Goal: Task Accomplishment & Management: Manage account settings

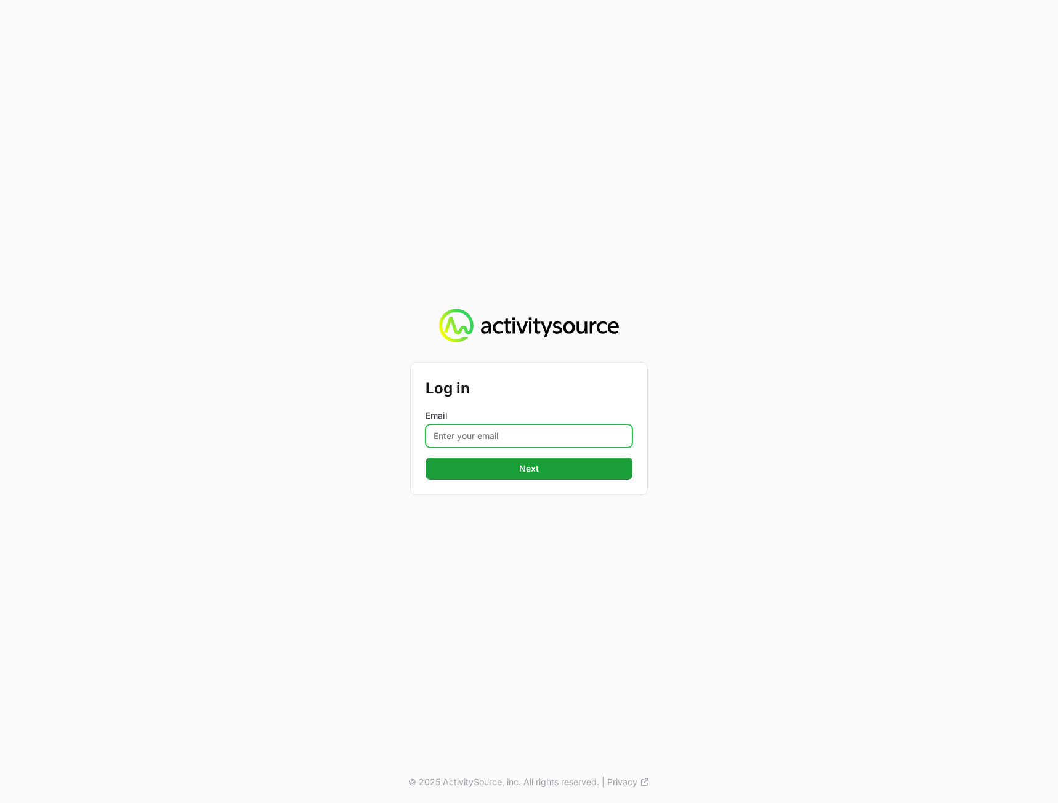
click at [447, 436] on input "Email" at bounding box center [528, 435] width 207 height 23
click at [505, 432] on input "Email" at bounding box center [528, 435] width 207 height 23
type input "[PERSON_NAME][EMAIL_ADDRESS][DOMAIN_NAME]"
click at [425, 457] on button "Next Next" at bounding box center [528, 468] width 207 height 22
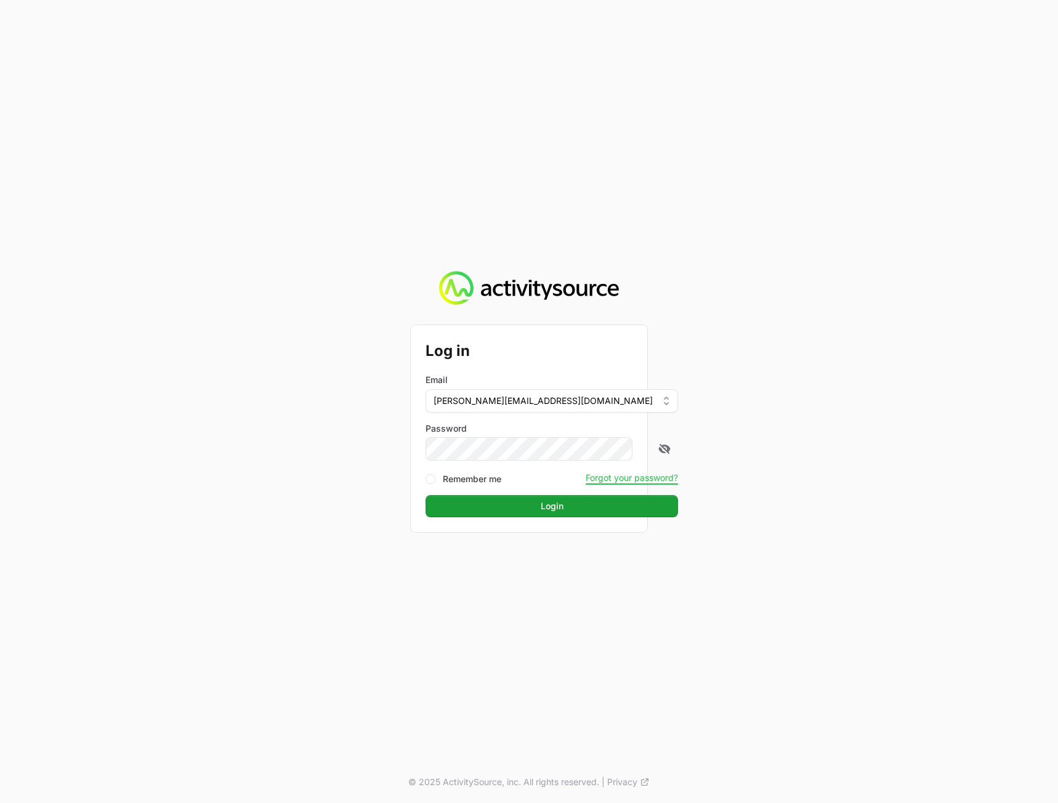
click at [806, 489] on div "Log in Email [PERSON_NAME][EMAIL_ADDRESS][DOMAIN_NAME] Password Remember me For…" at bounding box center [529, 401] width 1058 height 803
click at [591, 521] on div "Log in Email [PERSON_NAME][EMAIL_ADDRESS][DOMAIN_NAME] Password Remember me For…" at bounding box center [529, 428] width 236 height 207
click at [590, 508] on span "Login" at bounding box center [552, 506] width 238 height 15
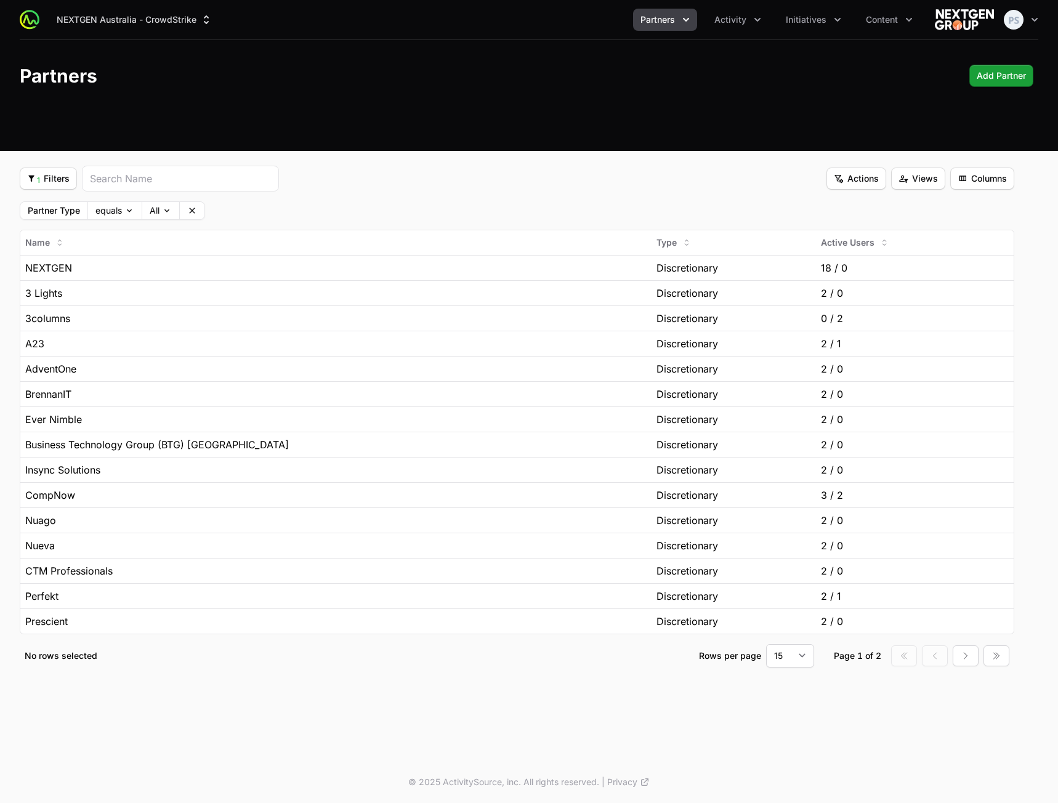
click at [580, 108] on header "Partners Add Partner Add Partner" at bounding box center [529, 75] width 1058 height 71
click at [58, 204] on span "Partner Type" at bounding box center [53, 210] width 67 height 17
click at [54, 185] on span "1 Filters" at bounding box center [48, 178] width 42 height 15
click at [52, 181] on html "NEXTGEN Australia - CrowdStrike Partners Activity Initiatives Content Open user…" at bounding box center [529, 401] width 1058 height 803
click at [482, 195] on fieldset "1 Filters 1 Filters Actions Actions Views Views Columns Columns Partner Type eq…" at bounding box center [517, 417] width 994 height 502
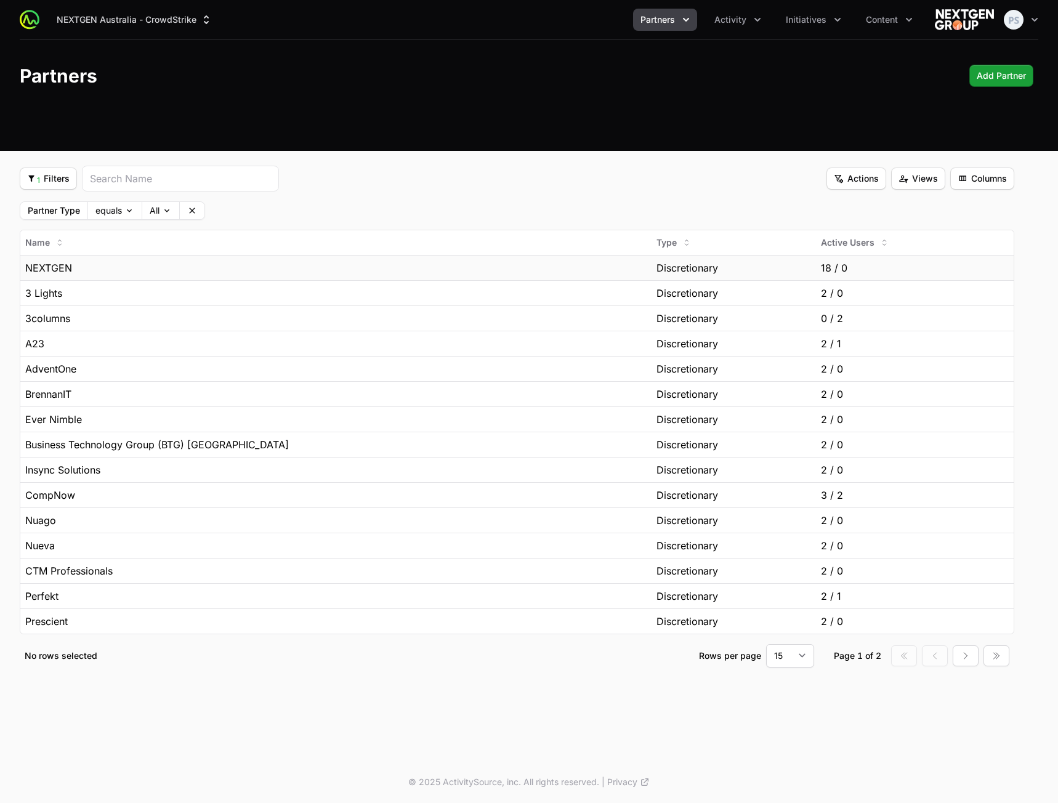
click at [317, 268] on div "NEXTGEN" at bounding box center [335, 267] width 621 height 15
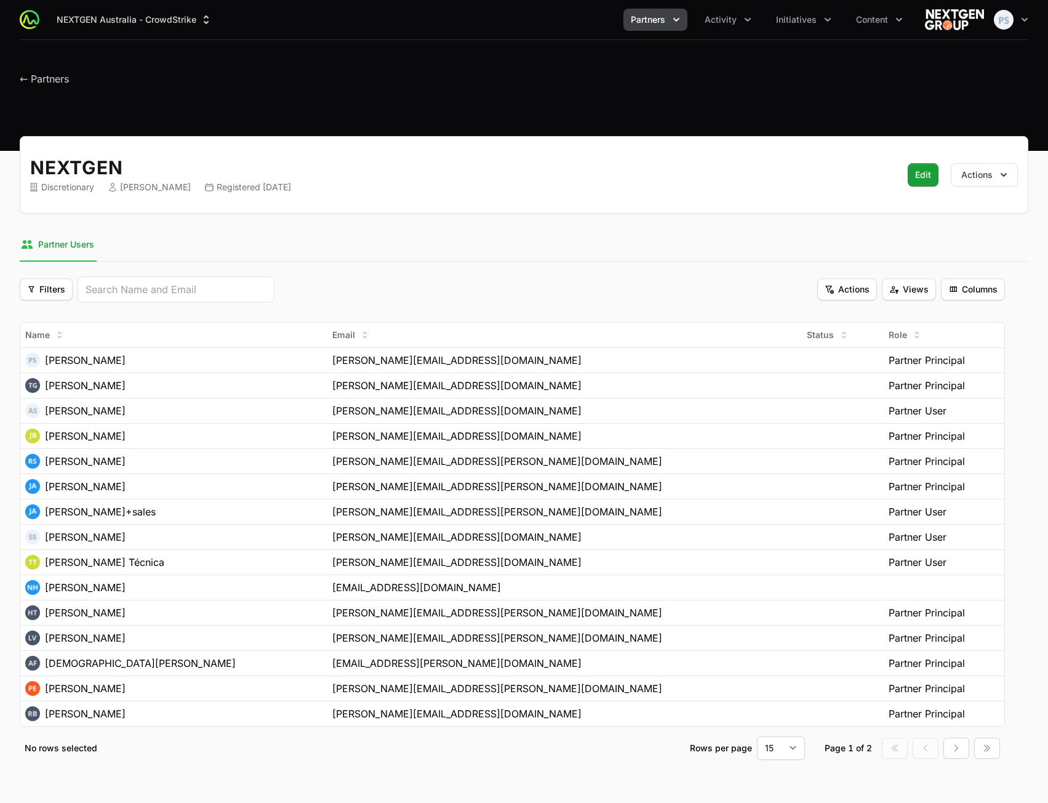
click at [629, 206] on div "NEXTGEN Discretionary [PERSON_NAME] Registered [DATE] Edit Edit Actions" at bounding box center [524, 175] width 1009 height 78
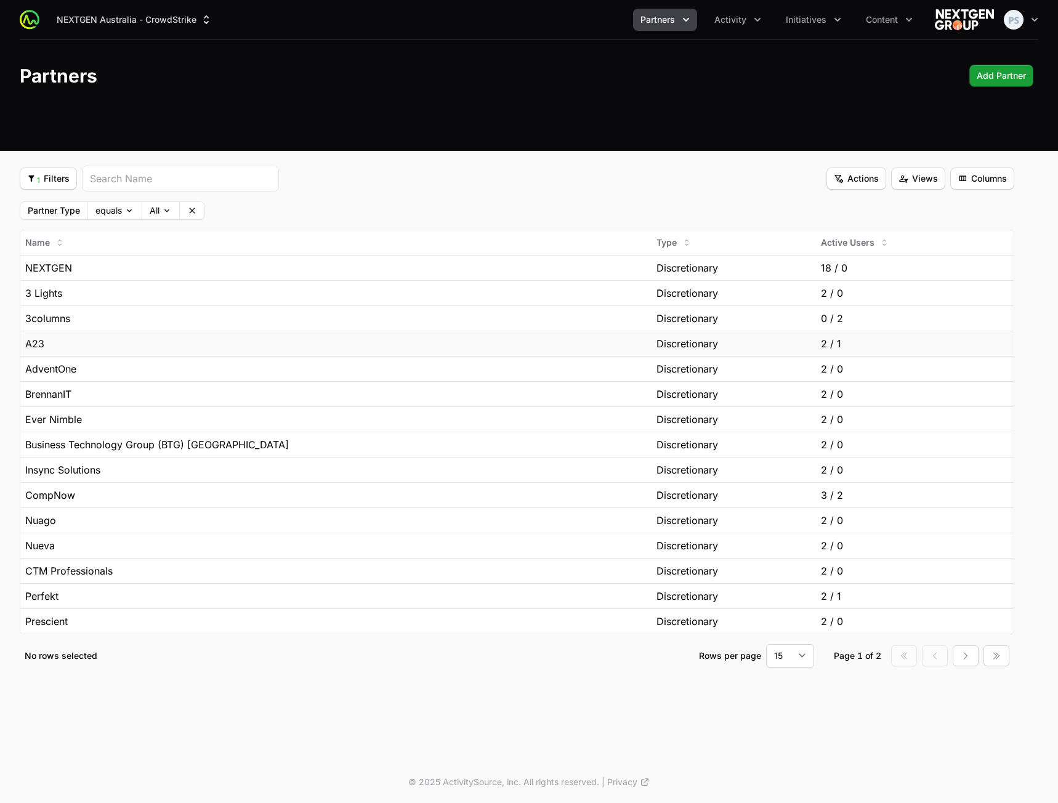
drag, startPoint x: 604, startPoint y: 348, endPoint x: 591, endPoint y: 347, distance: 12.9
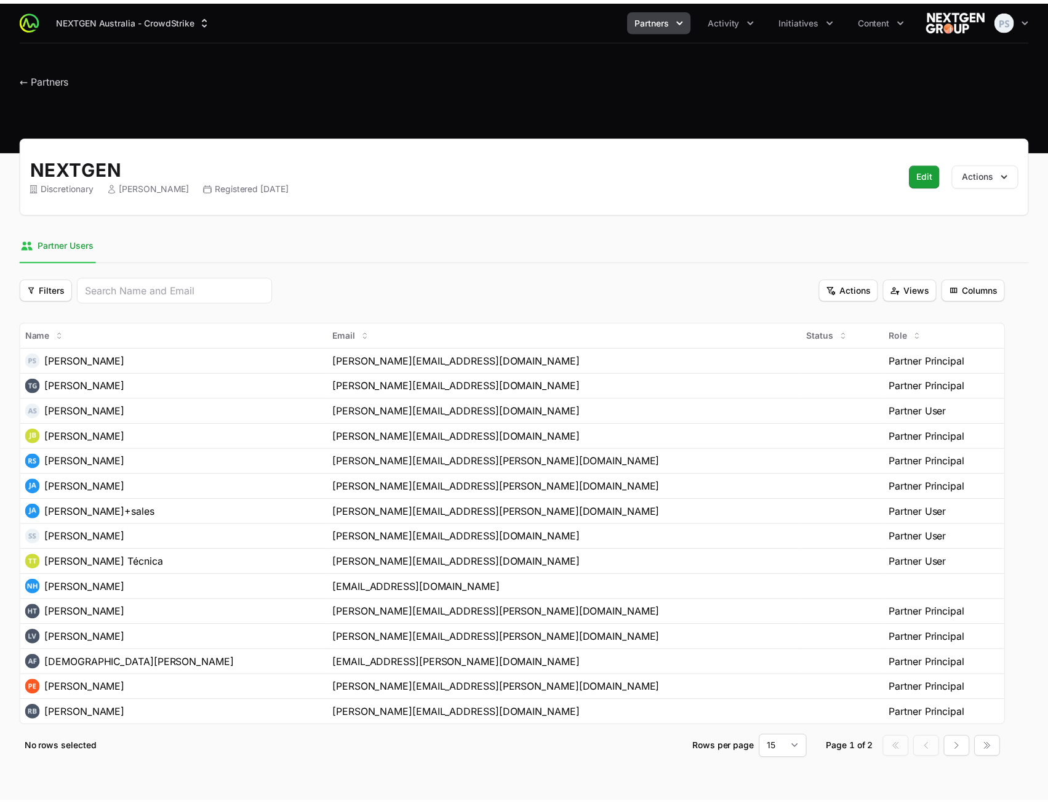
scroll to position [28, 0]
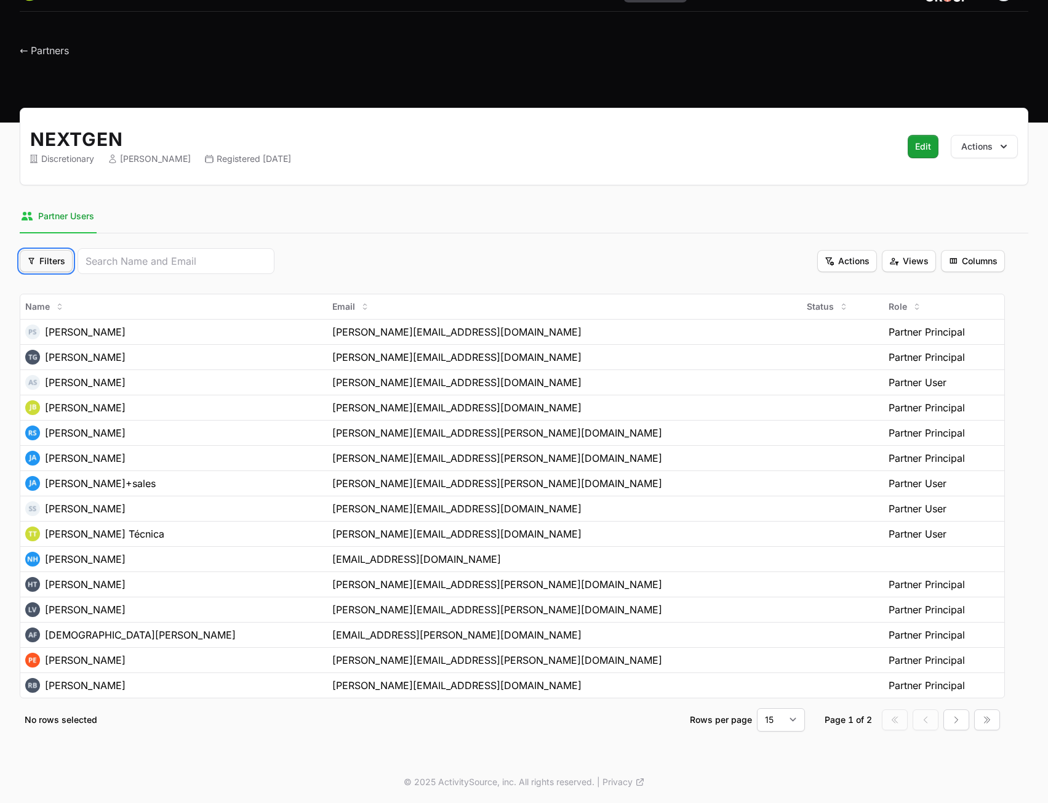
click at [38, 255] on span "Filters" at bounding box center [46, 261] width 38 height 15
click at [566, 250] on html "NEXTGEN Australia - CrowdStrike Partners Activity Initiatives Content Open user…" at bounding box center [524, 387] width 1048 height 831
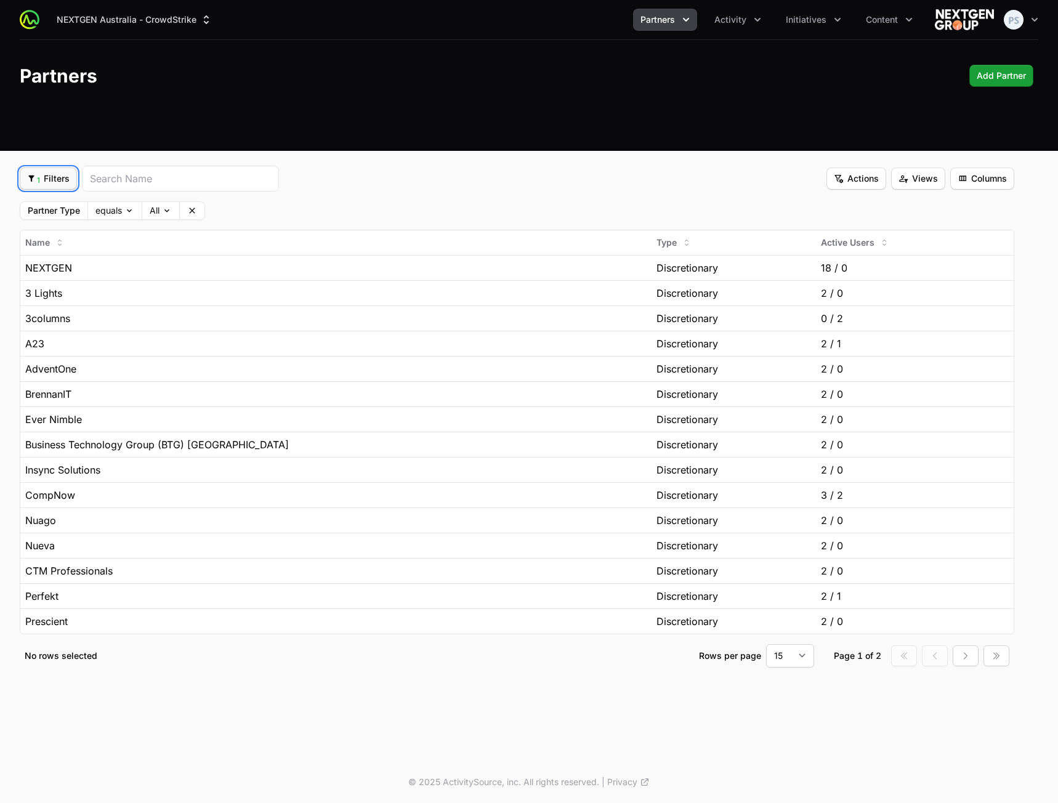
click at [36, 183] on span "1 Filters" at bounding box center [48, 178] width 42 height 15
click at [489, 199] on html "NEXTGEN Australia - CrowdStrike Partners Activity Initiatives Content Open user…" at bounding box center [529, 401] width 1058 height 803
click at [113, 214] on body "NEXTGEN Australia - CrowdStrike Partners Activity Initiatives Content Open user…" at bounding box center [529, 401] width 1058 height 803
click at [455, 201] on html "NEXTGEN Australia - CrowdStrike Partners Activity Initiatives Content Open user…" at bounding box center [529, 401] width 1058 height 803
click at [156, 215] on body "NEXTGEN Australia - CrowdStrike Partners Activity Initiatives Content Open user…" at bounding box center [529, 401] width 1058 height 803
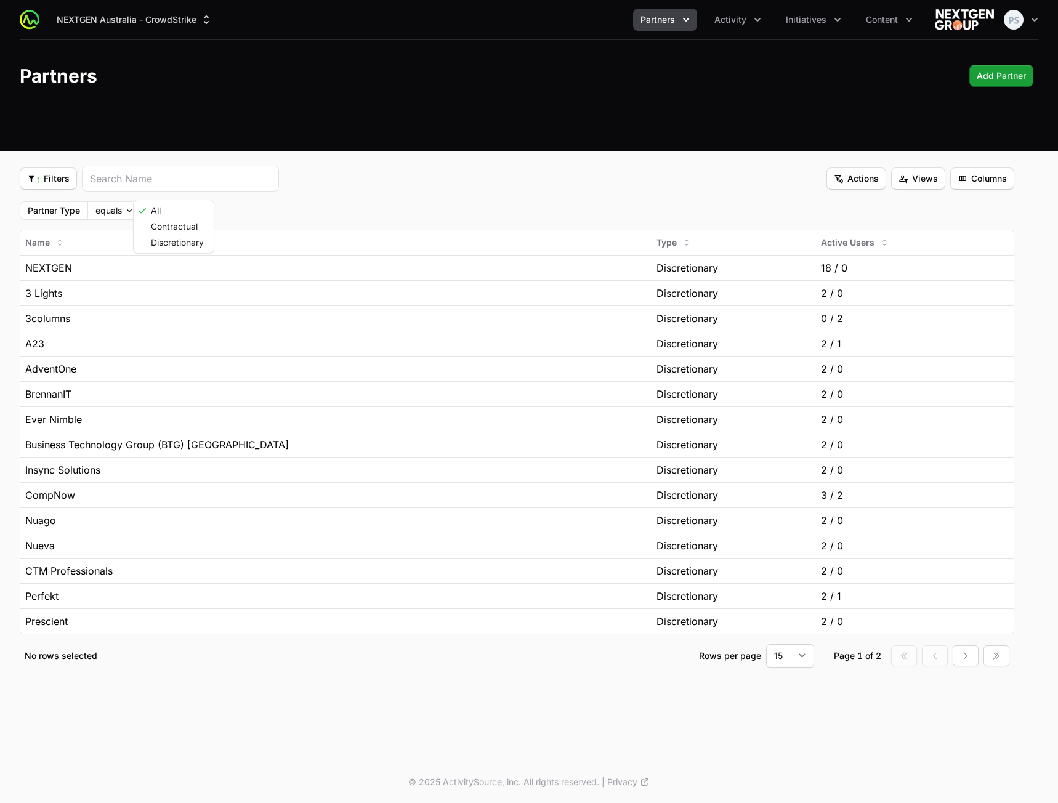
click at [523, 195] on html "NEXTGEN Australia - CrowdStrike Partners Activity Initiatives Content Open user…" at bounding box center [529, 401] width 1058 height 803
click at [664, 217] on div "Partner Type equals All Clear" at bounding box center [517, 210] width 994 height 18
click at [1007, 177] on button "Columns Columns" at bounding box center [982, 178] width 64 height 22
click at [1007, 177] on html "NEXTGEN Australia - CrowdStrike Partners Activity Initiatives Content Open user…" at bounding box center [529, 401] width 1058 height 803
click at [611, 182] on div "1 Filters 1 Filters Actions Actions Views Views Columns Columns" at bounding box center [517, 179] width 994 height 26
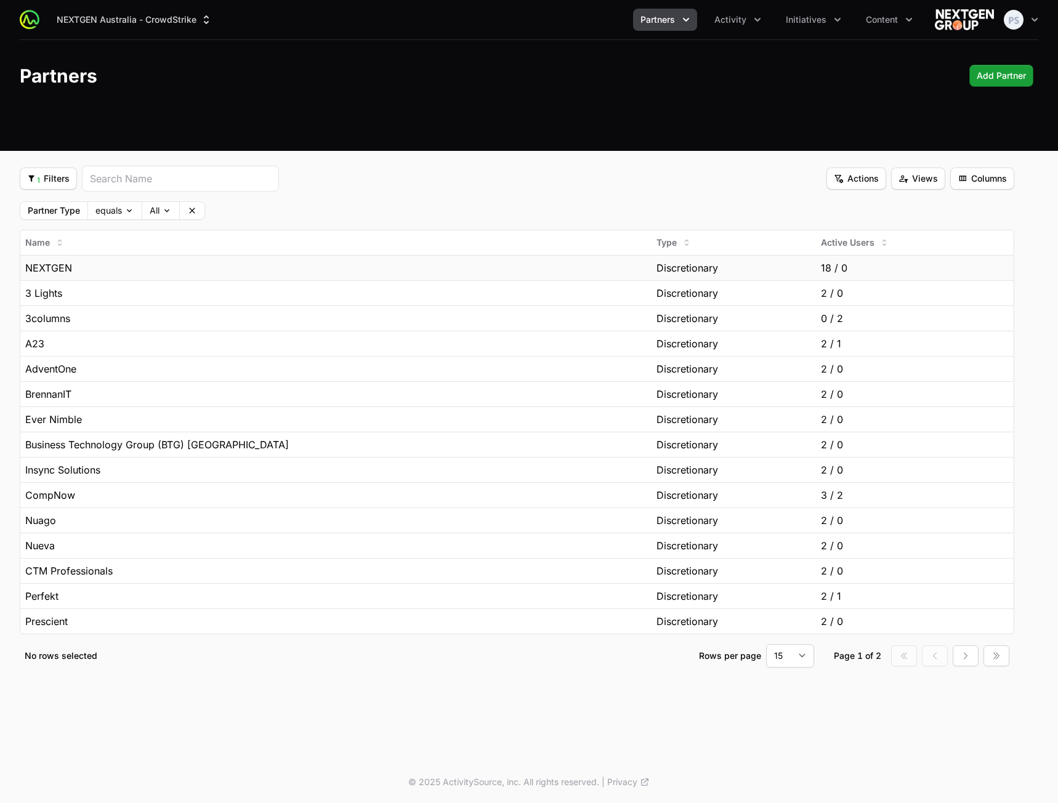
click at [97, 275] on td "NEXTGEN" at bounding box center [335, 267] width 631 height 25
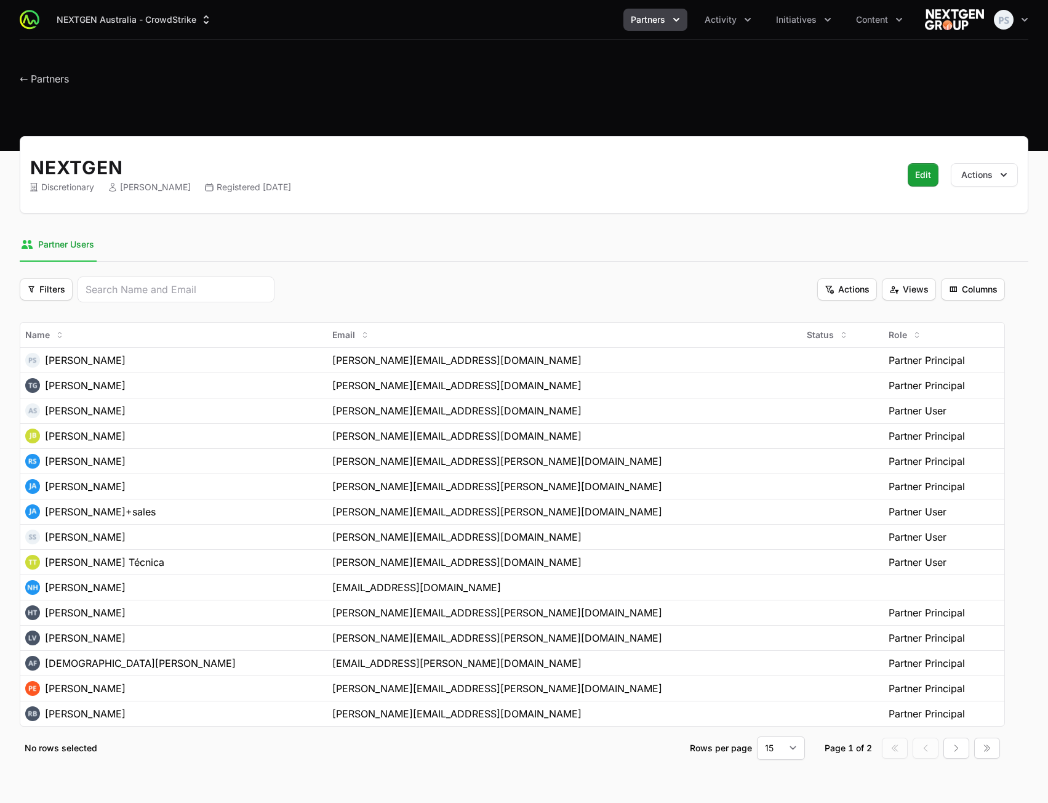
click at [385, 251] on nav "Partner Users" at bounding box center [524, 244] width 1009 height 33
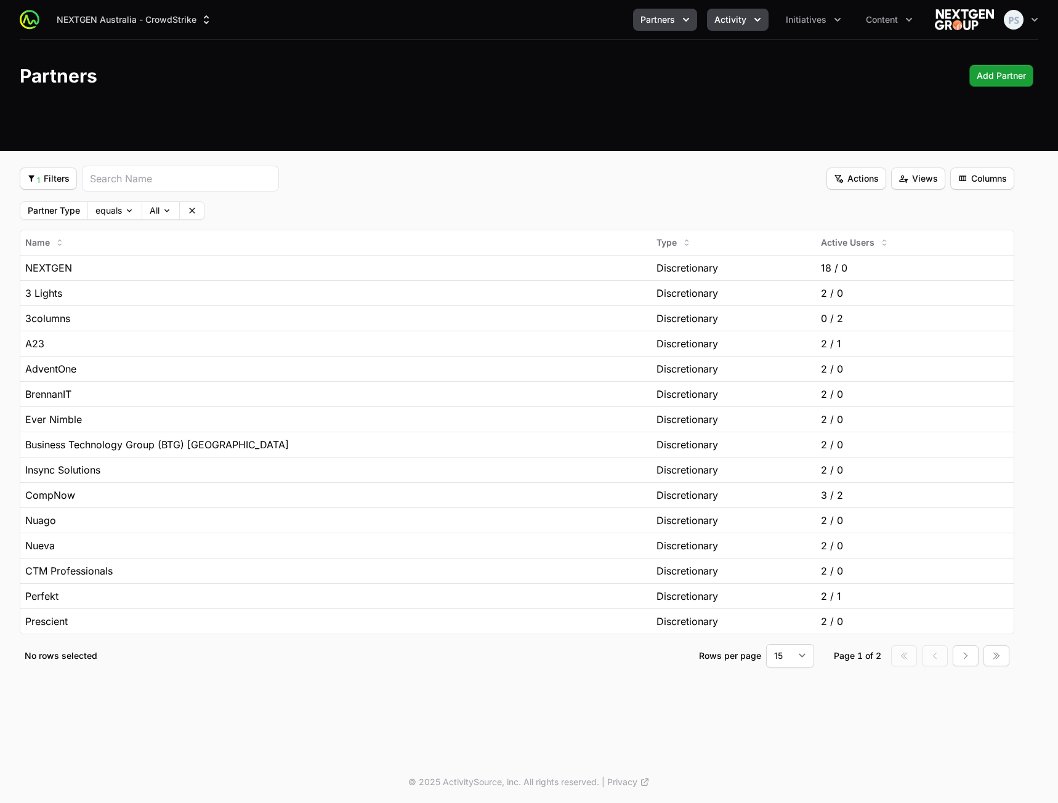
click at [740, 19] on span "Activity" at bounding box center [730, 20] width 32 height 12
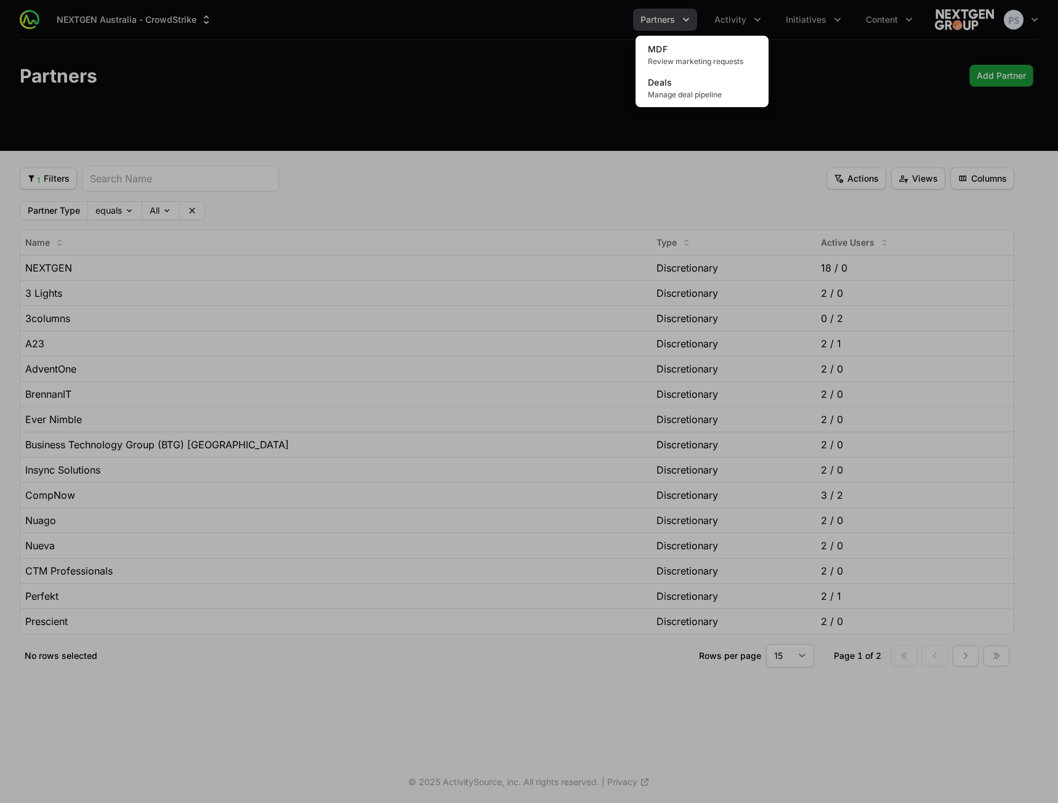
click at [442, 78] on div "Activity menu" at bounding box center [529, 401] width 1058 height 803
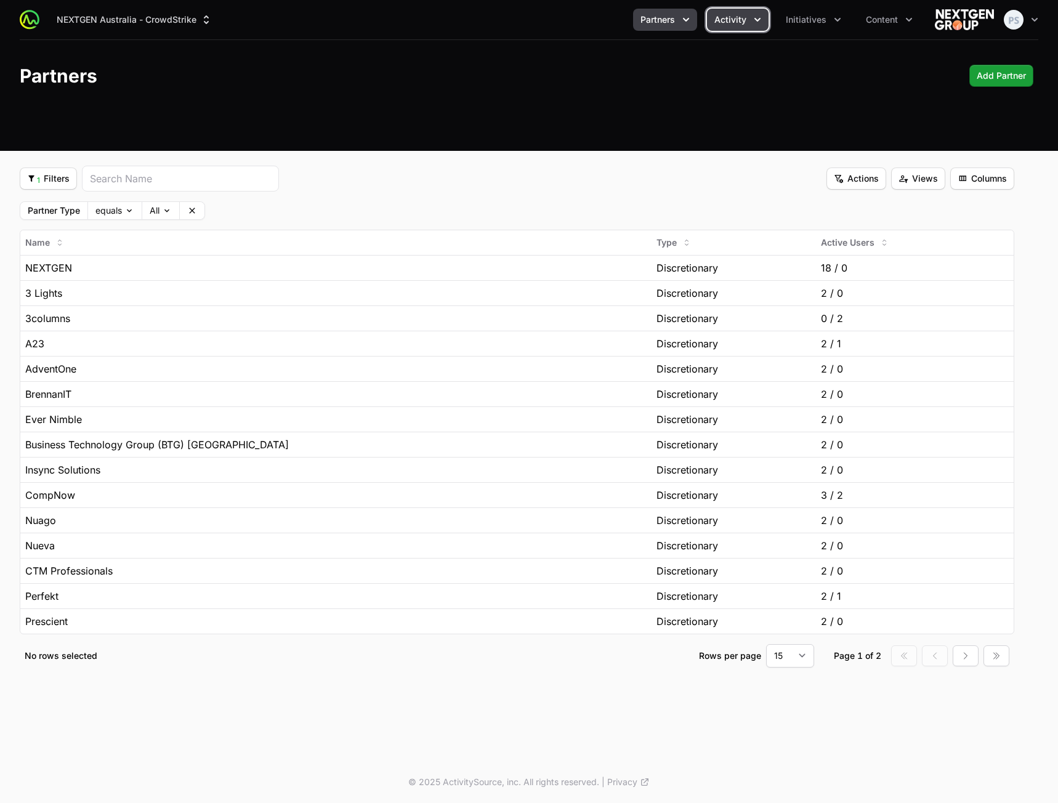
click at [752, 29] on button "Activity" at bounding box center [738, 20] width 62 height 22
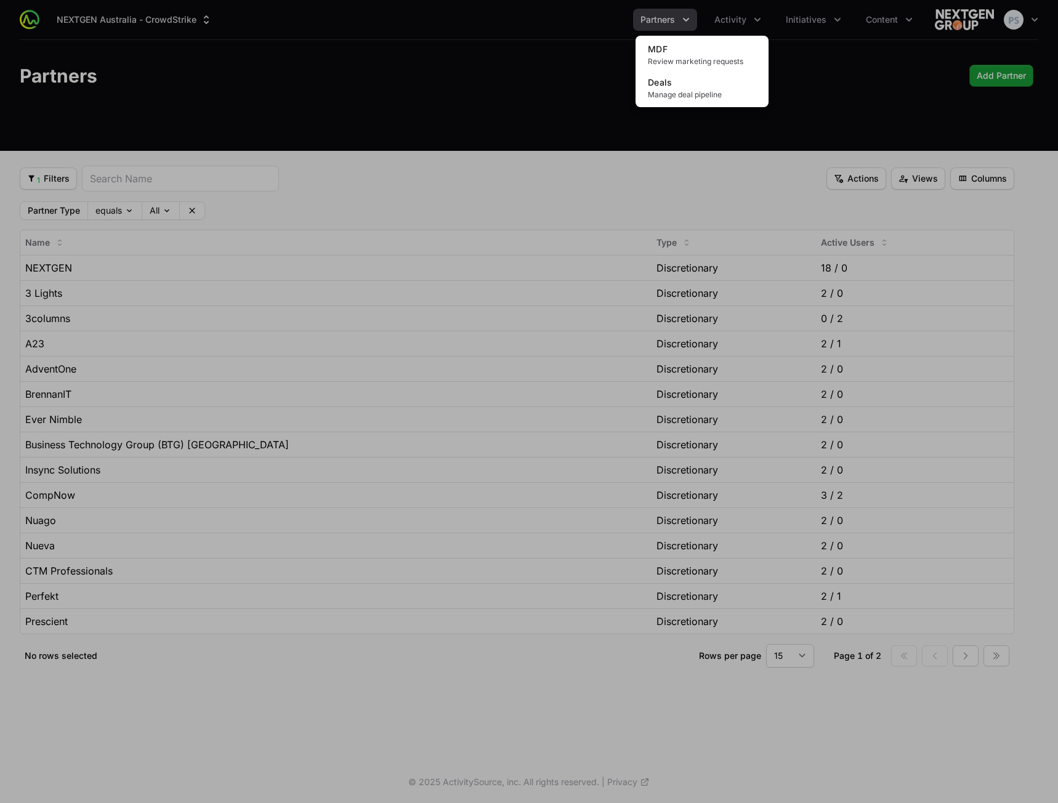
drag, startPoint x: 481, startPoint y: 63, endPoint x: 568, endPoint y: 58, distance: 86.9
click at [489, 64] on div "Activity menu" at bounding box center [529, 401] width 1058 height 803
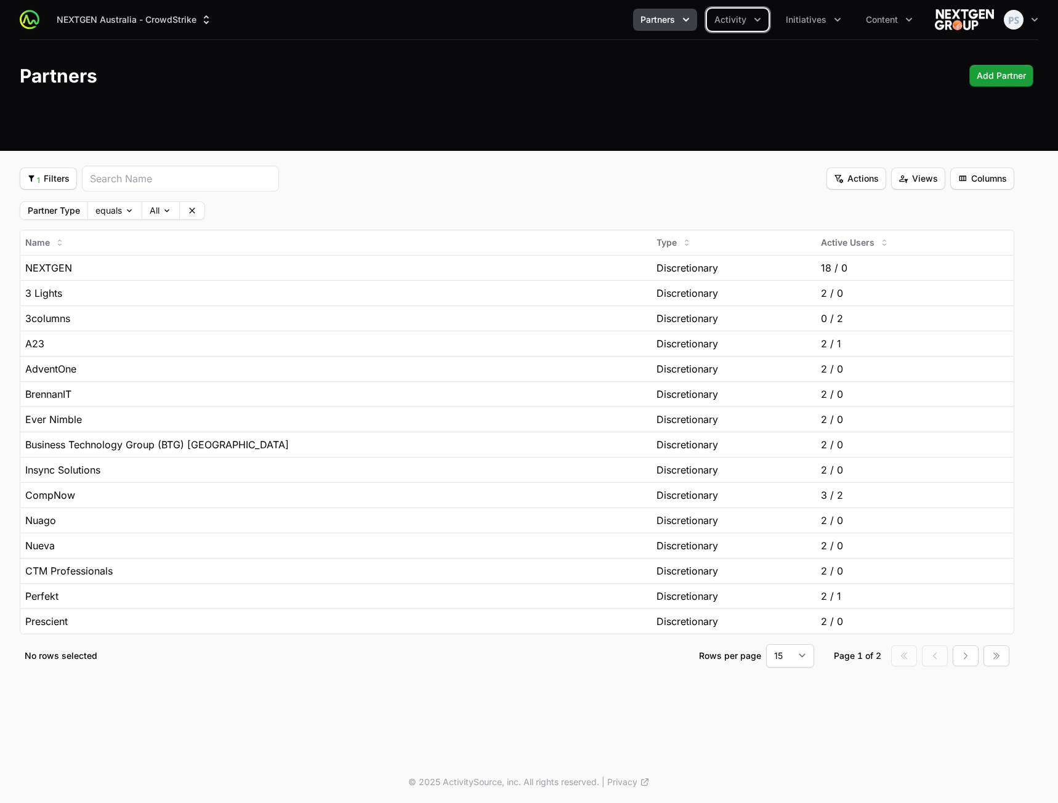
click at [665, 29] on button "Partners" at bounding box center [665, 20] width 64 height 22
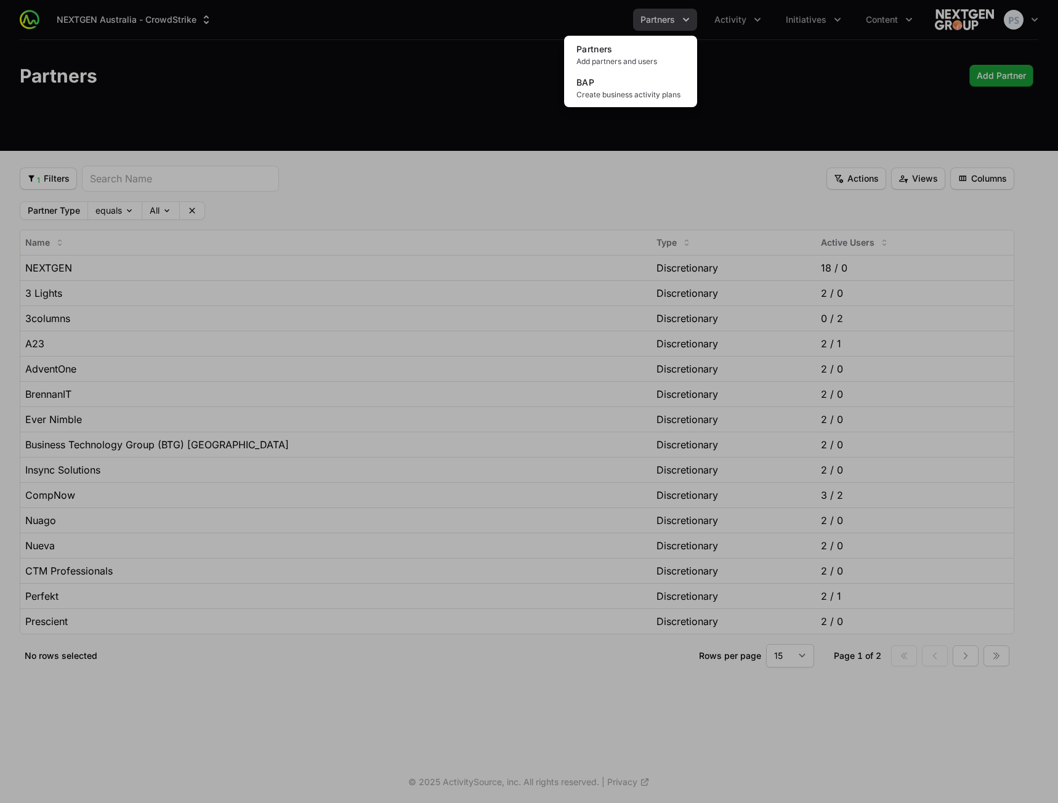
click at [408, 52] on div "Partners menu" at bounding box center [529, 401] width 1058 height 803
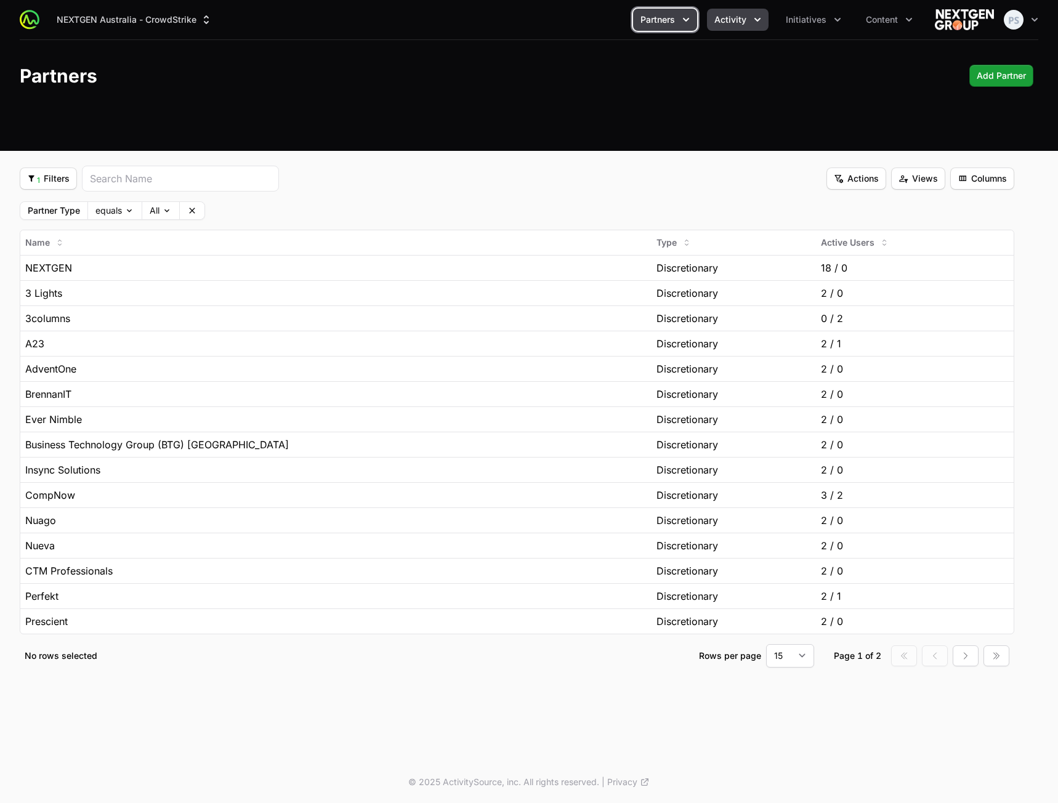
click at [741, 27] on button "Activity" at bounding box center [738, 20] width 62 height 22
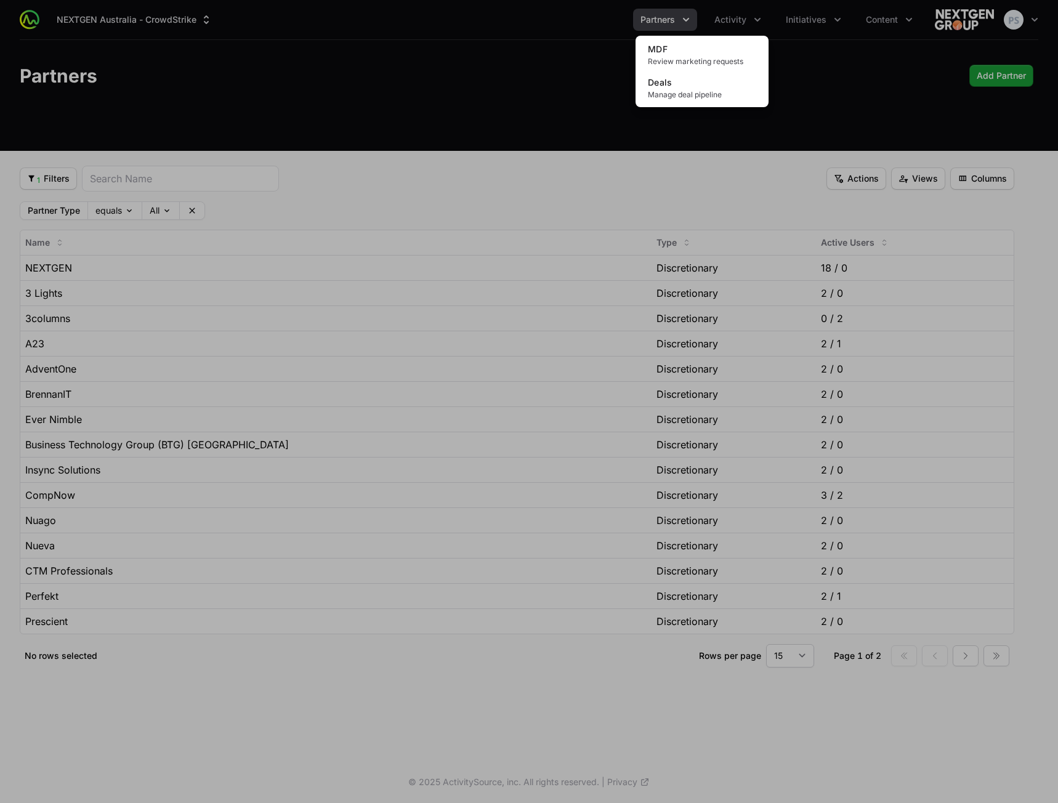
click at [520, 38] on div "Activity menu" at bounding box center [529, 401] width 1058 height 803
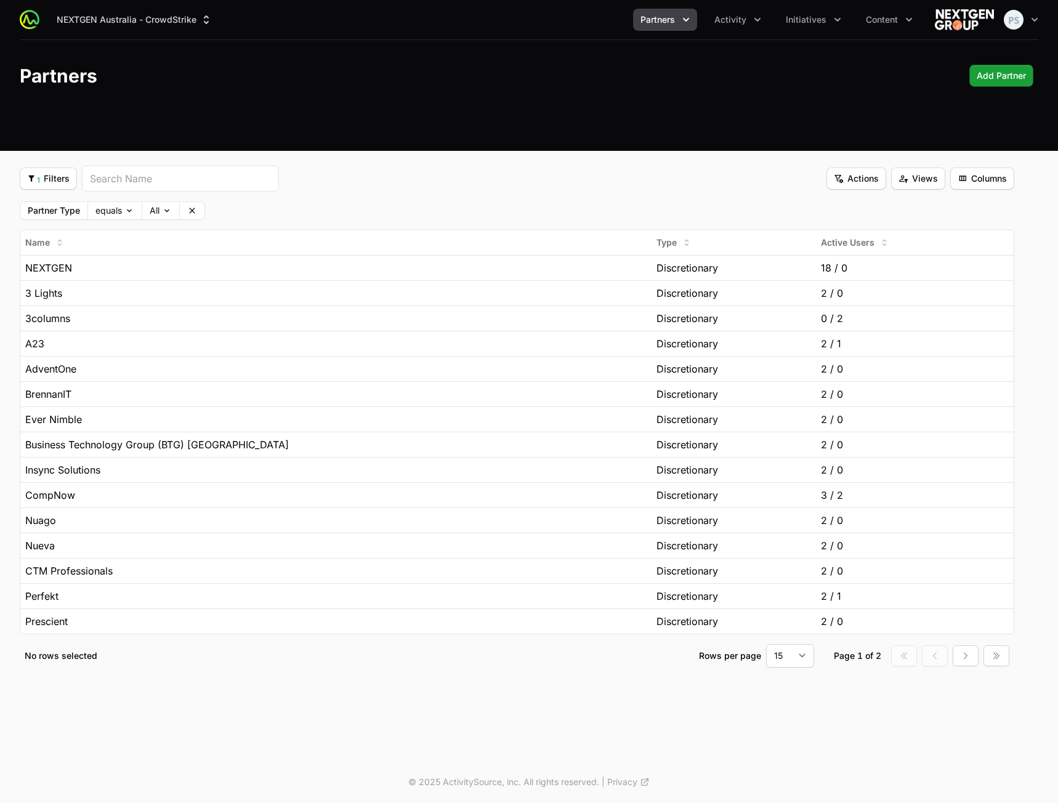
click at [702, 29] on ul "Partners Activity Initiatives Content" at bounding box center [776, 20] width 287 height 22
click at [687, 24] on icon "Partners menu" at bounding box center [686, 20] width 12 height 12
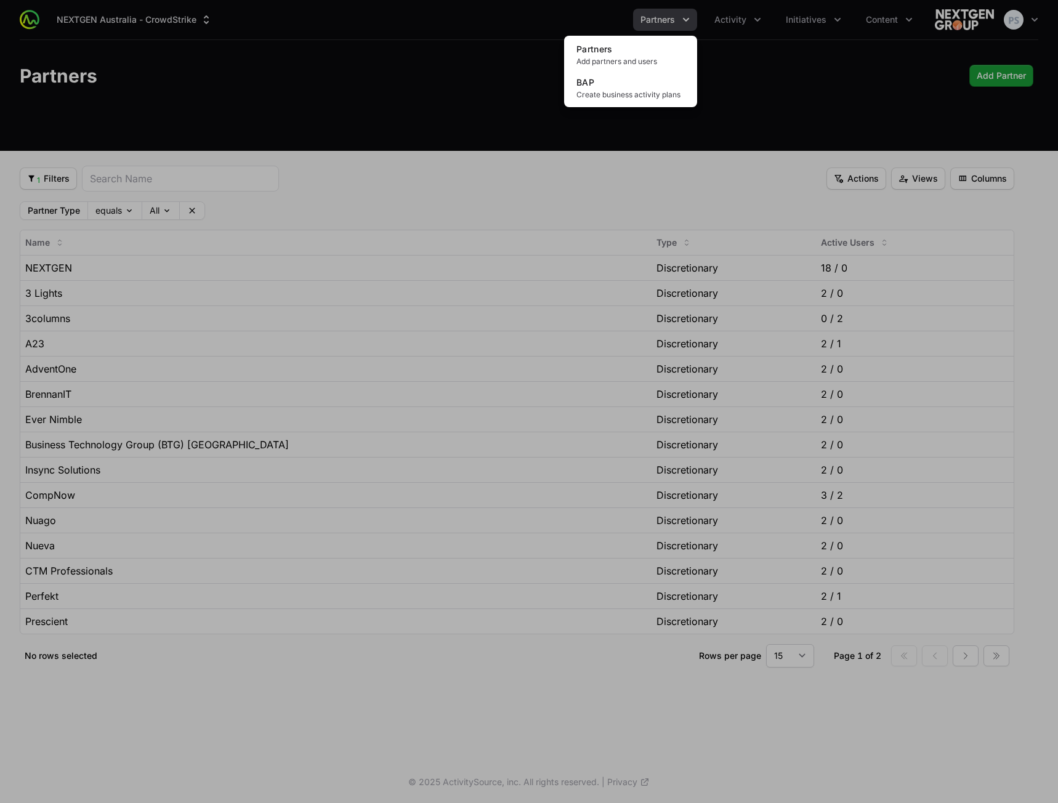
click at [729, 24] on div "Partners menu" at bounding box center [529, 401] width 1058 height 803
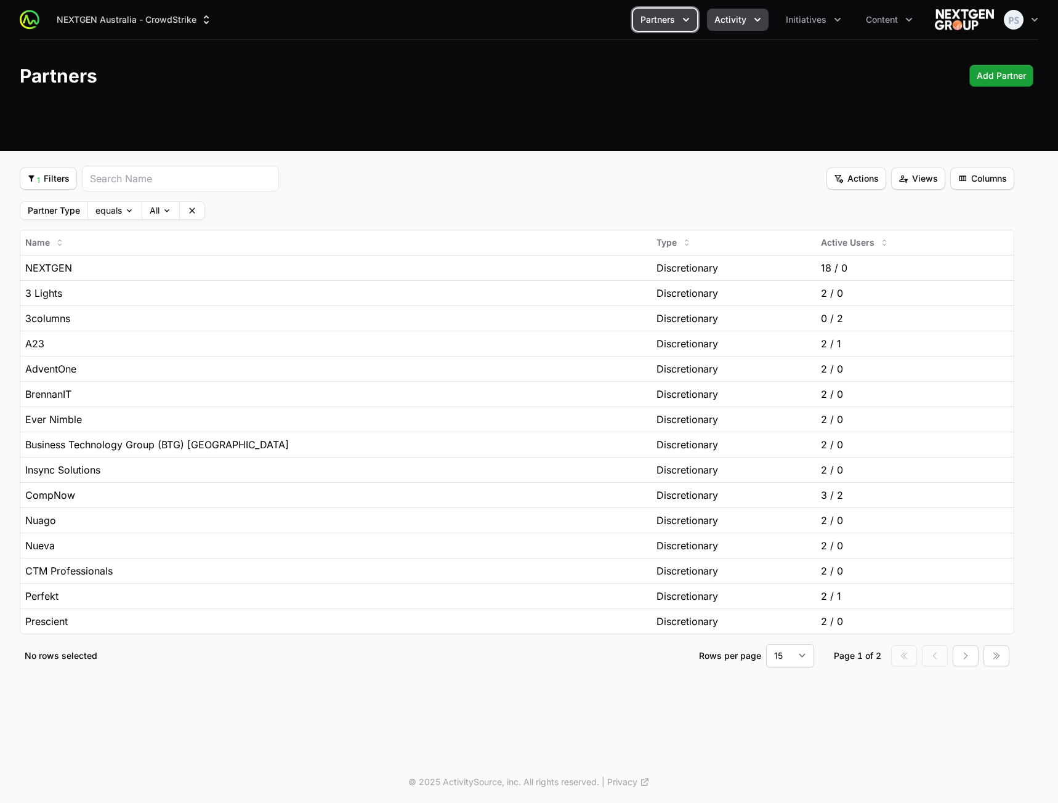
click at [733, 23] on span "Activity" at bounding box center [730, 20] width 32 height 12
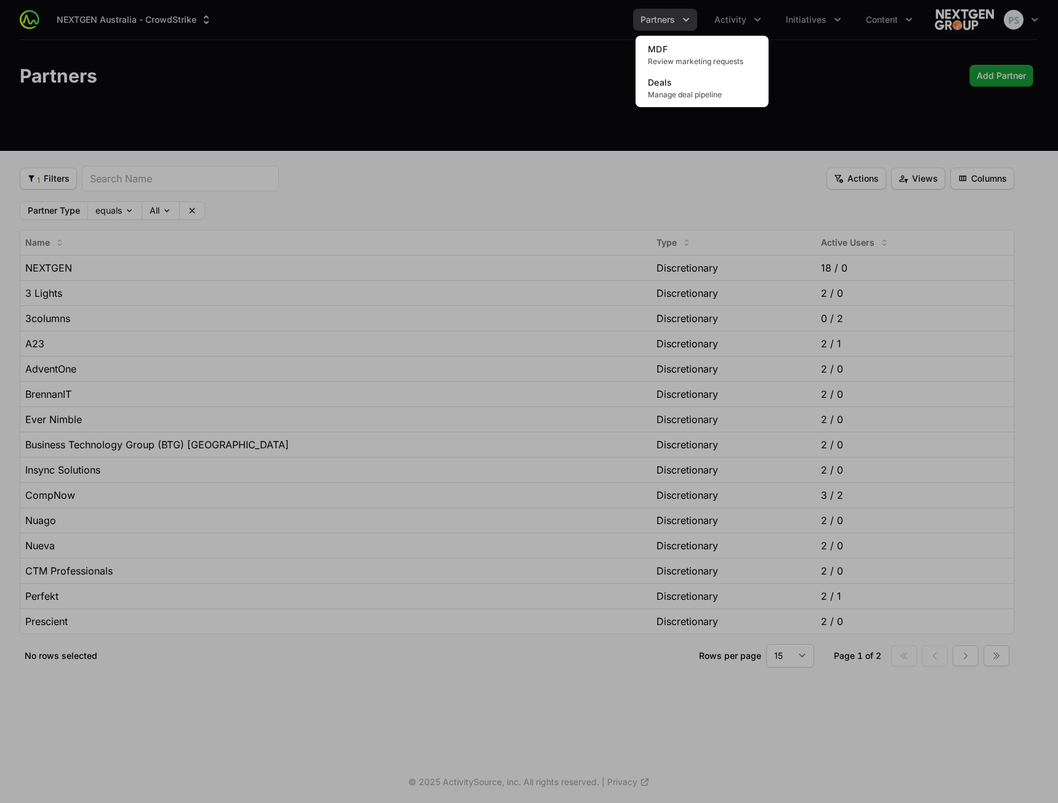
click at [824, 25] on div "Activity menu" at bounding box center [529, 401] width 1058 height 803
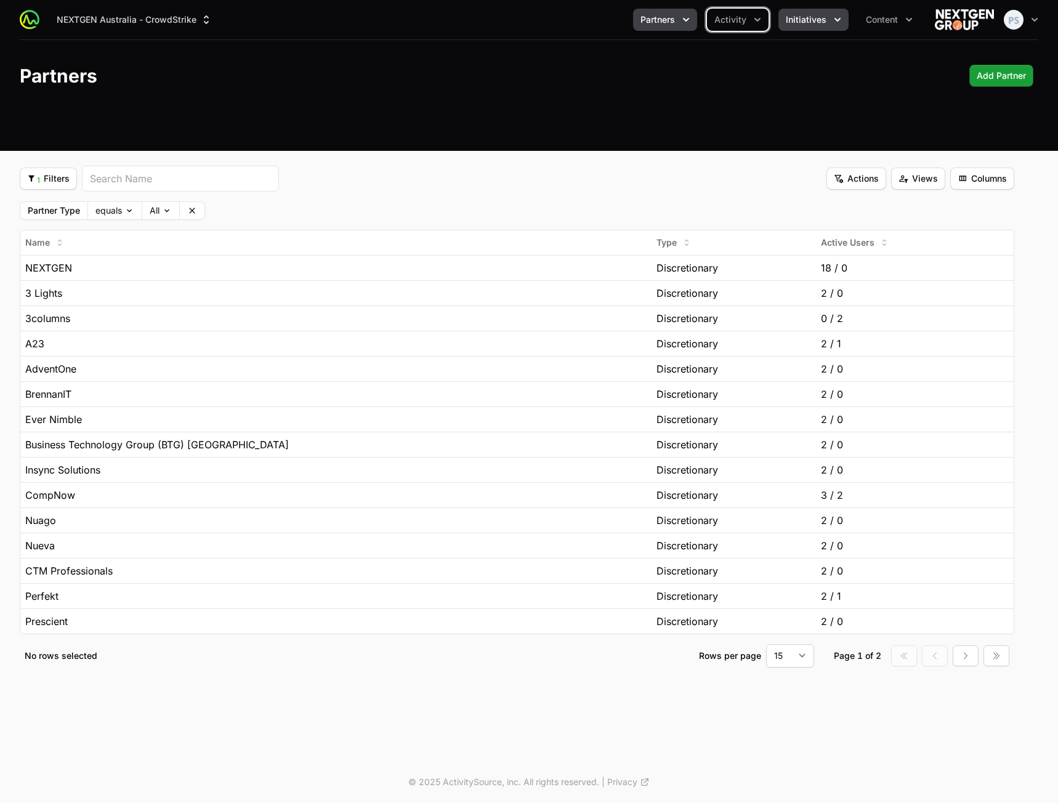
click at [824, 25] on span "Initiatives" at bounding box center [805, 20] width 41 height 12
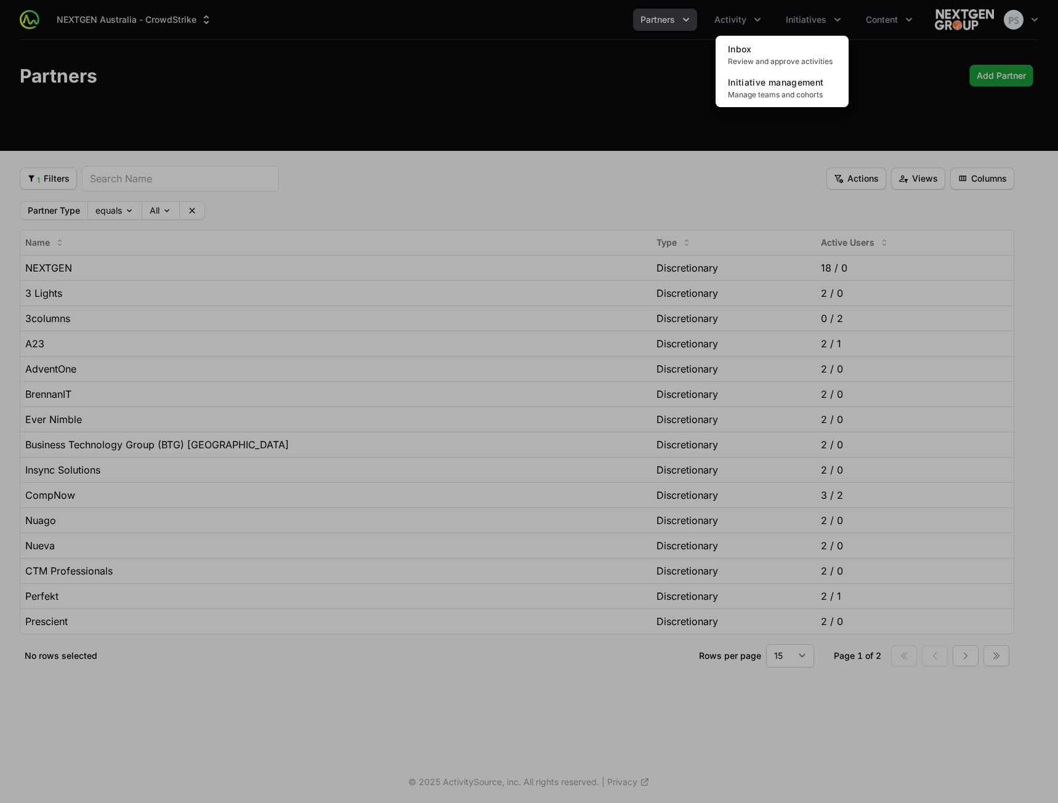
click at [893, 19] on div "Initiatives menu" at bounding box center [529, 401] width 1058 height 803
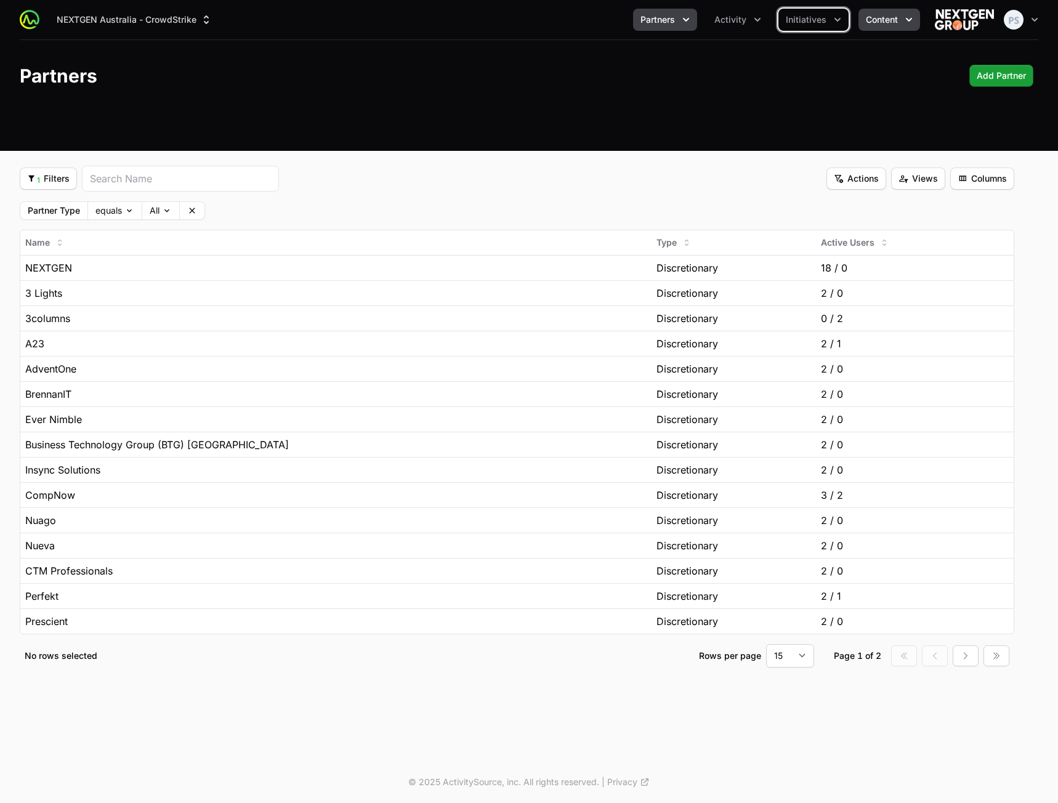
click at [893, 20] on span "Content" at bounding box center [881, 20] width 32 height 12
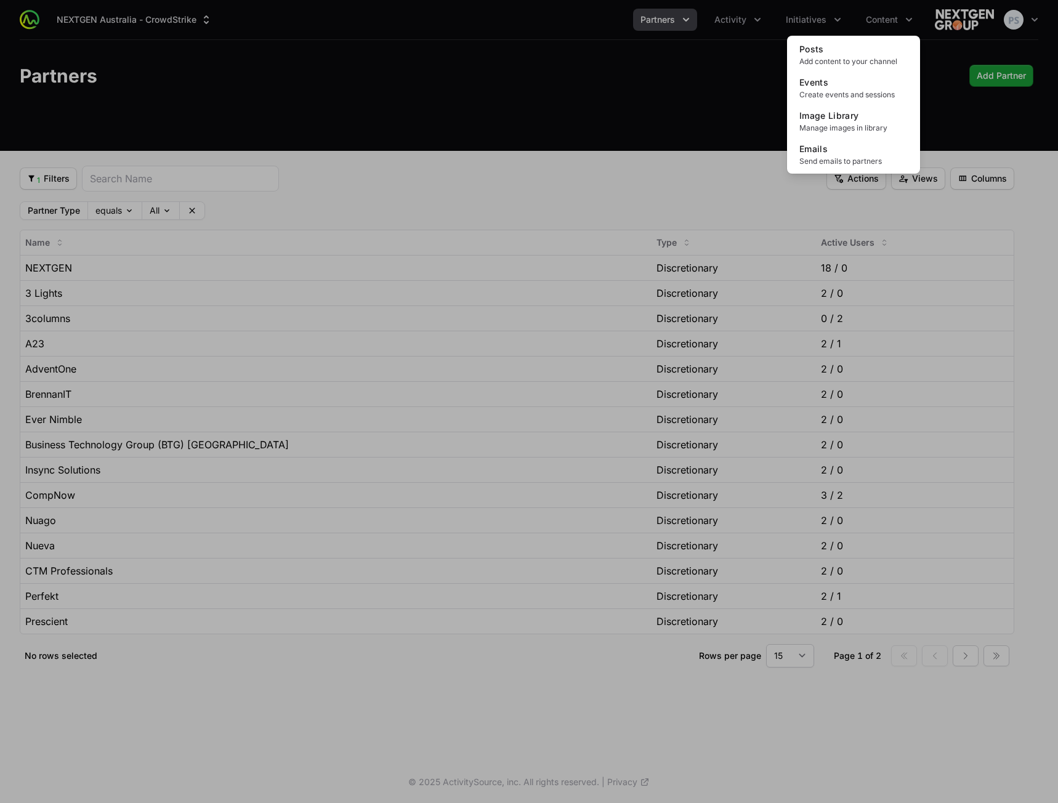
click at [358, 76] on div "Content menu" at bounding box center [529, 401] width 1058 height 803
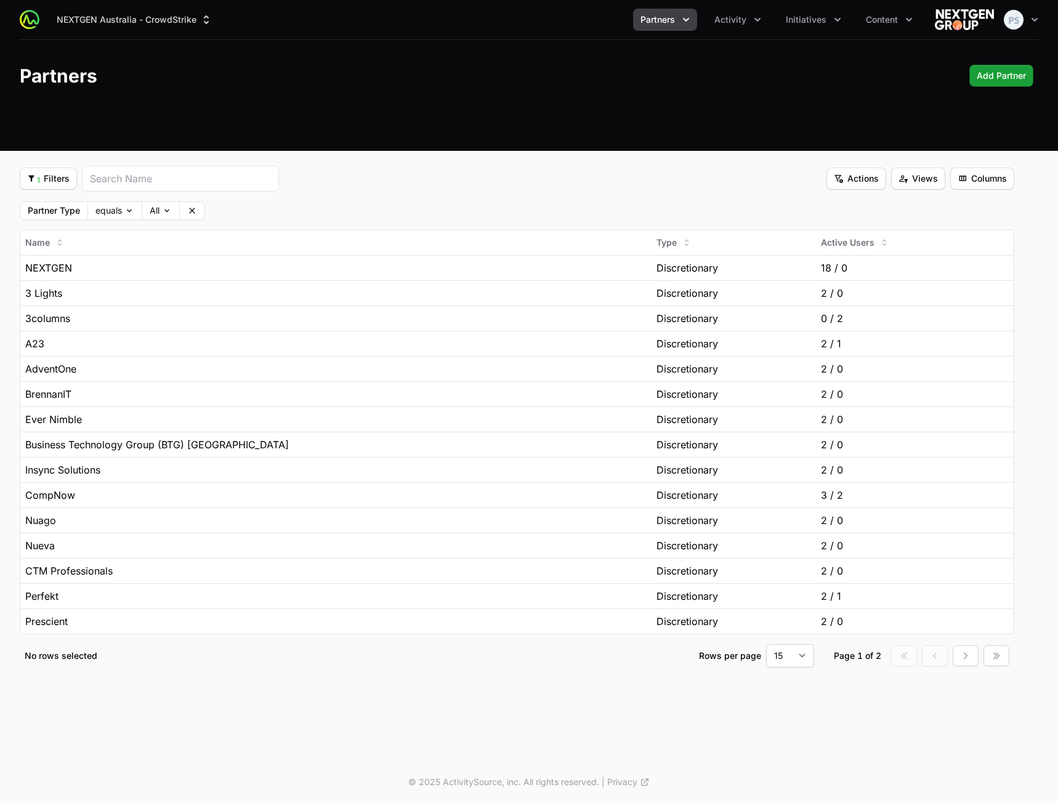
click at [396, 113] on div "NEXTGEN Australia - CrowdStrike Partners Activity Initiatives Content Open user…" at bounding box center [529, 75] width 1058 height 151
click at [738, 14] on span "Activity" at bounding box center [730, 20] width 32 height 12
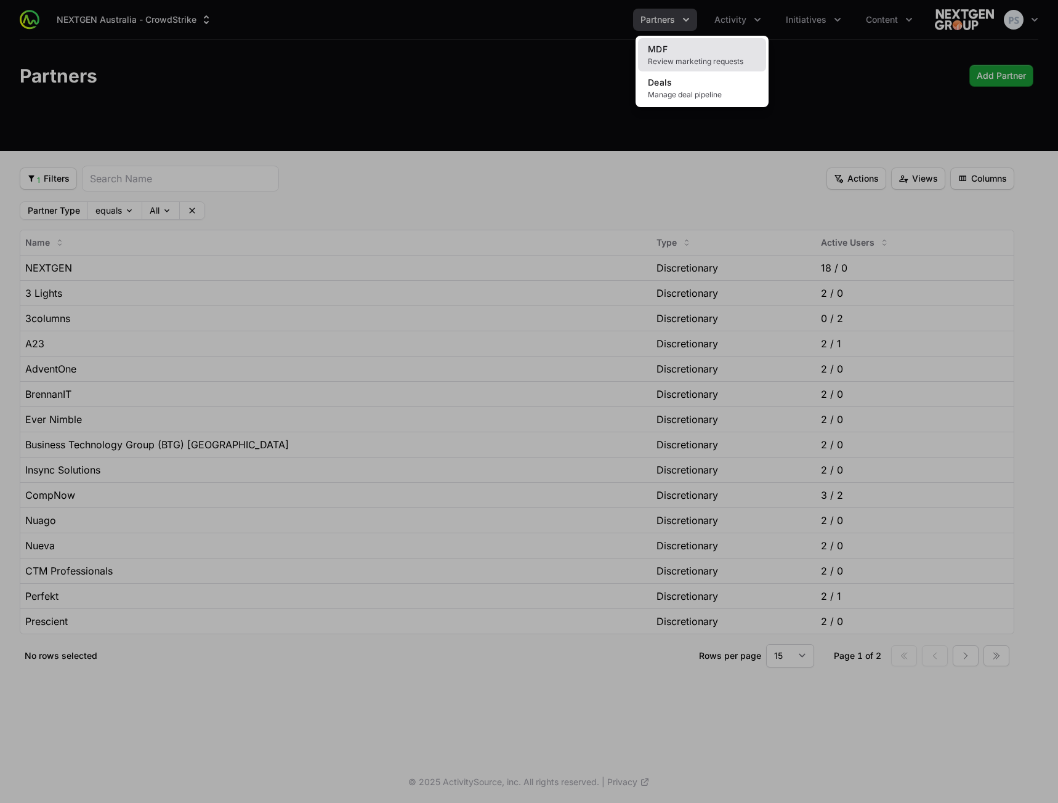
click at [720, 44] on link "MDF Review marketing requests" at bounding box center [702, 54] width 128 height 33
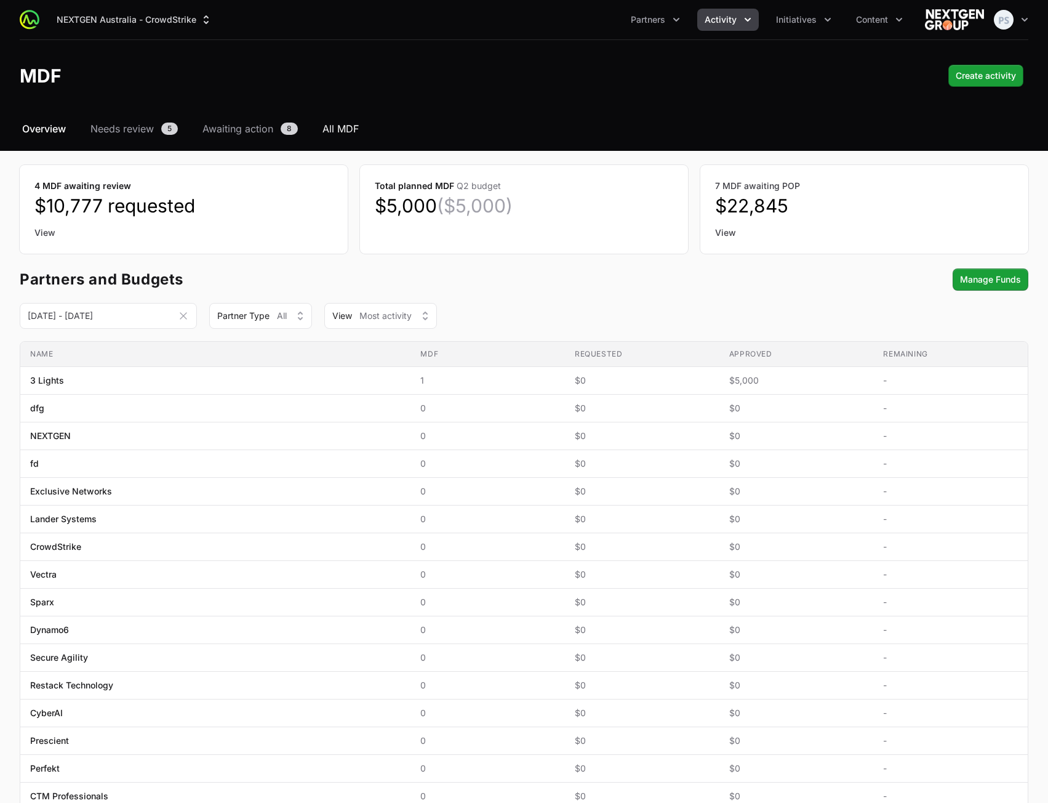
click at [340, 123] on span "All MDF" at bounding box center [341, 128] width 36 height 15
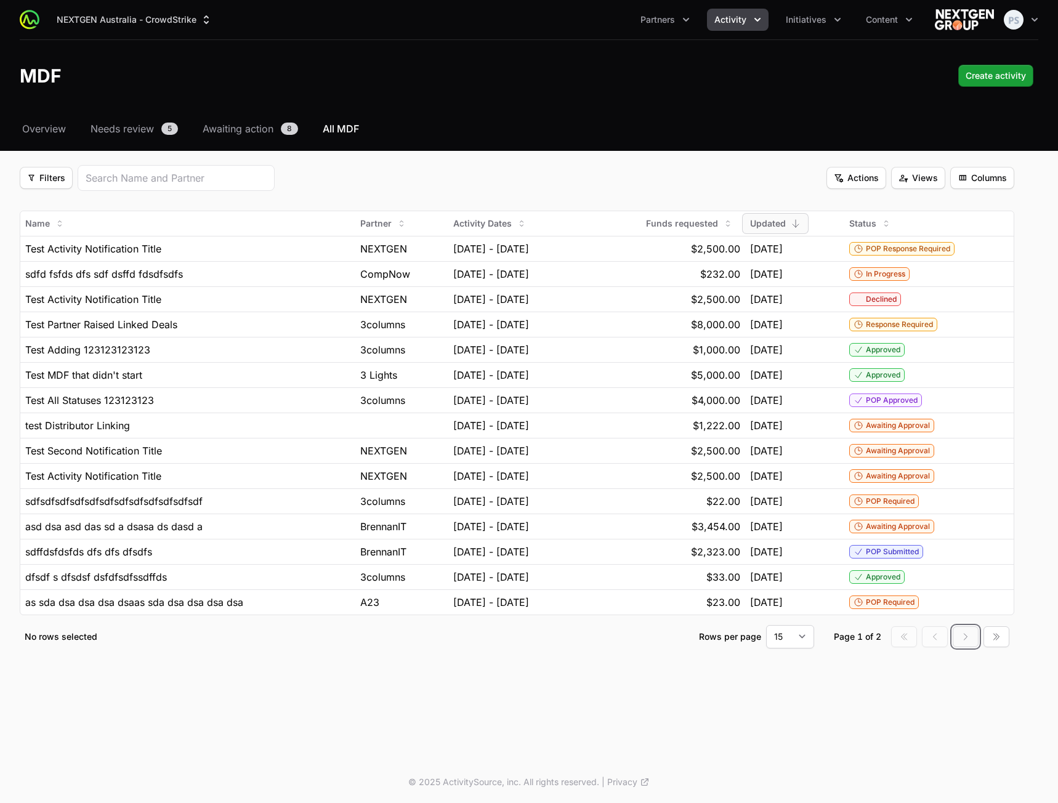
click at [965, 595] on icon "button" at bounding box center [964, 636] width 3 height 6
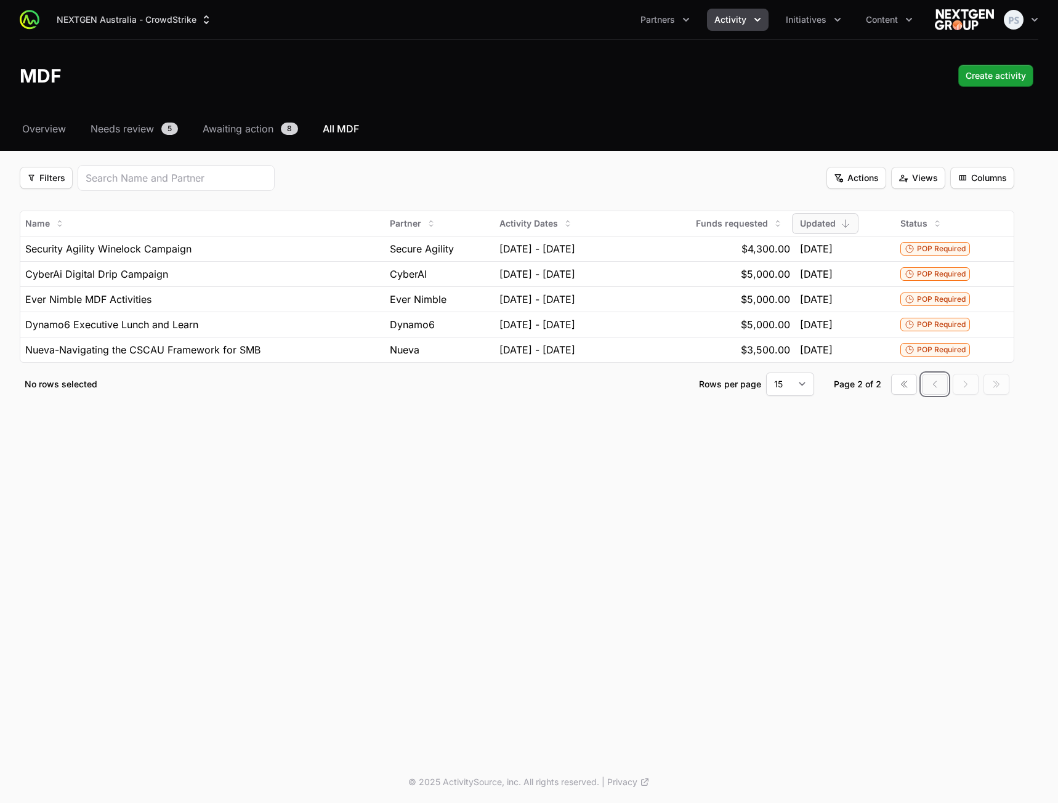
click at [934, 391] on button "Go to previous page" at bounding box center [935, 384] width 26 height 21
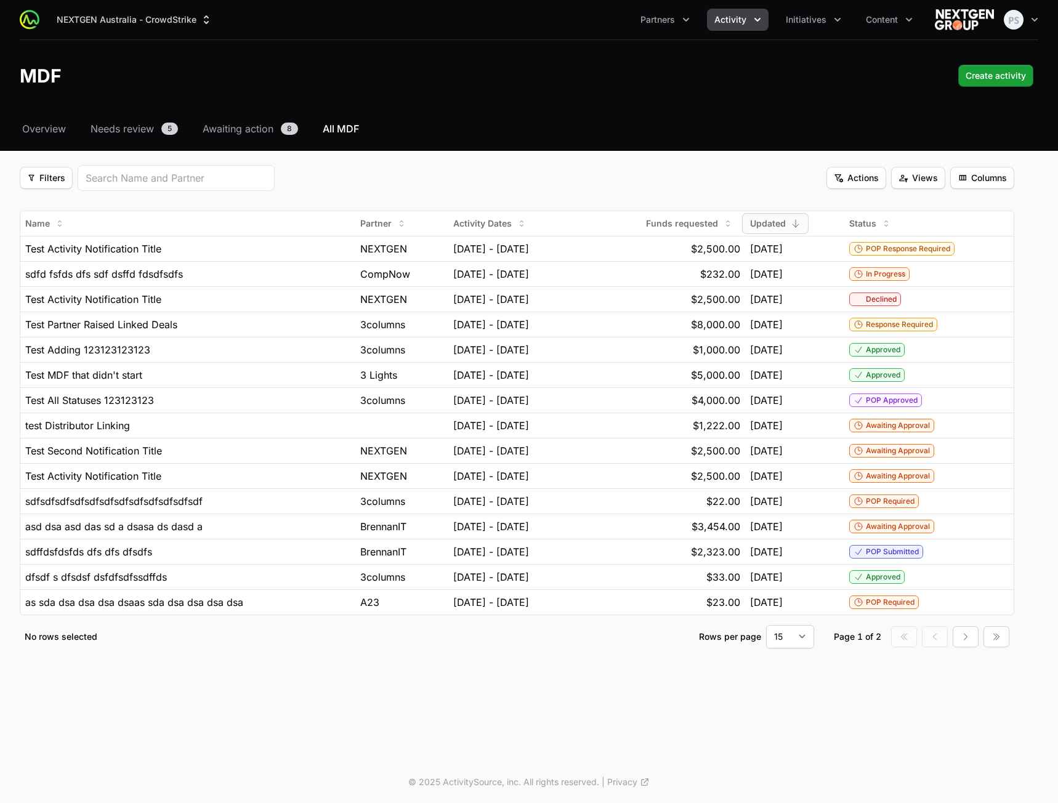
click at [752, 20] on icon "Activity menu" at bounding box center [757, 20] width 12 height 12
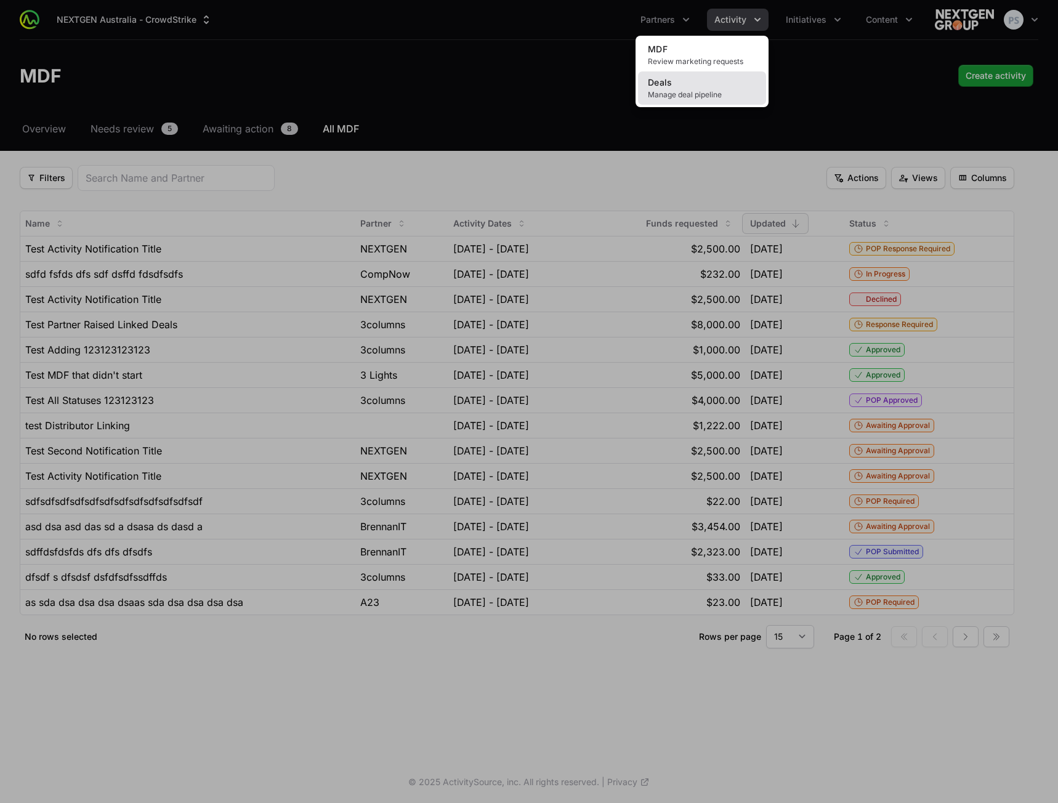
click at [702, 76] on link "Deals Manage deal pipeline" at bounding box center [702, 87] width 128 height 33
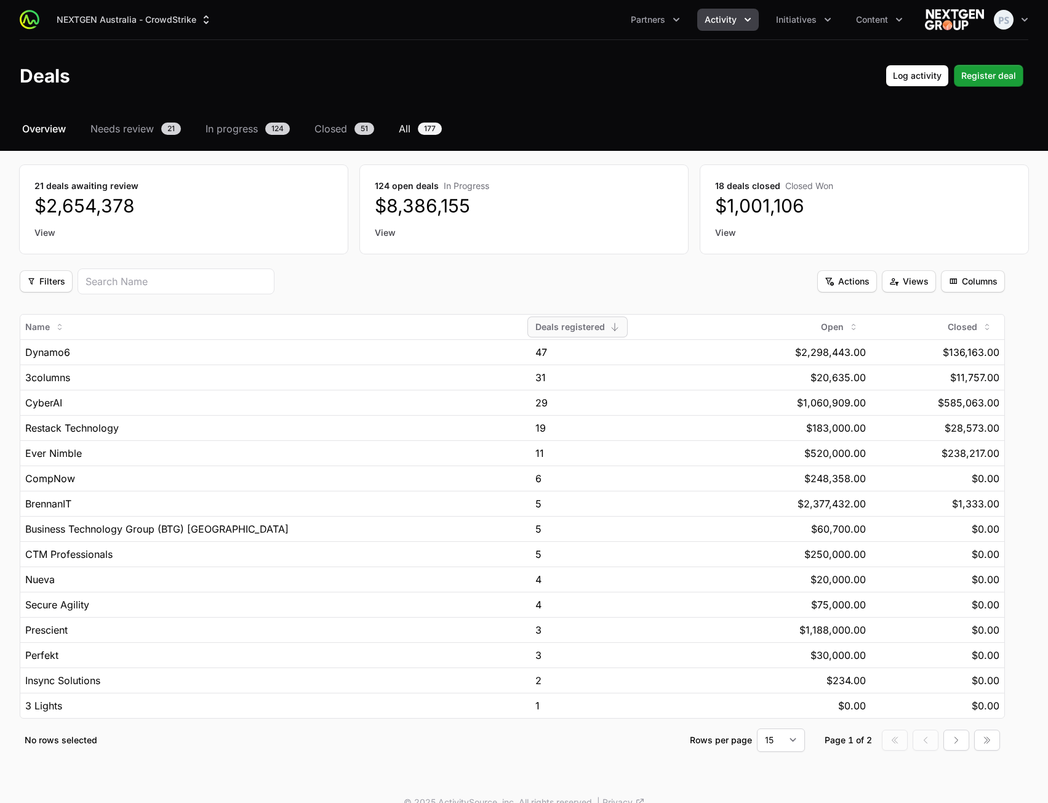
click at [403, 131] on span "All" at bounding box center [405, 128] width 12 height 15
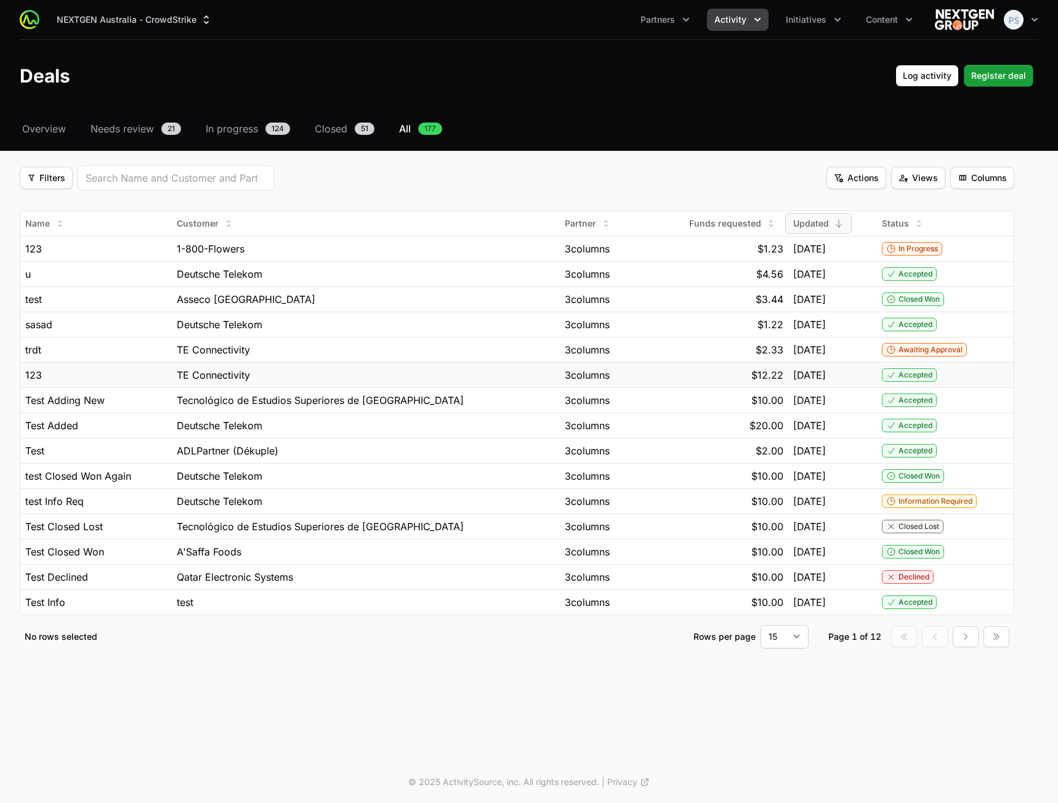
click at [756, 372] on span "$12.22" at bounding box center [767, 374] width 32 height 15
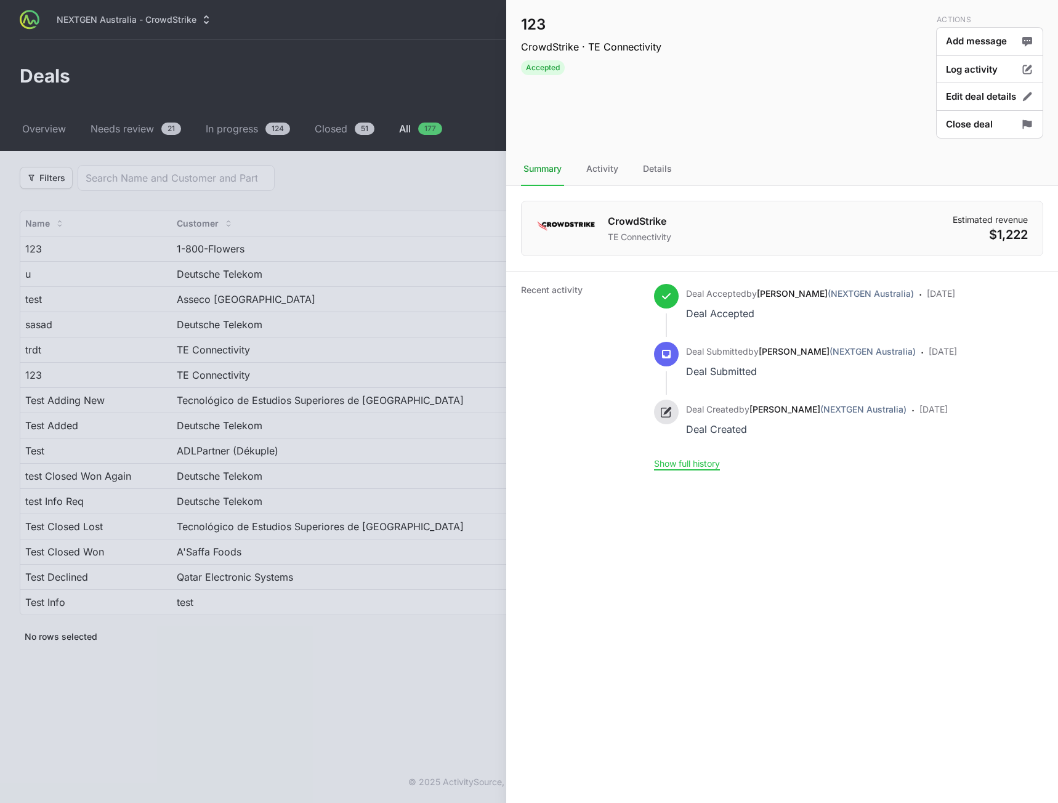
click at [402, 595] on div at bounding box center [529, 401] width 1058 height 803
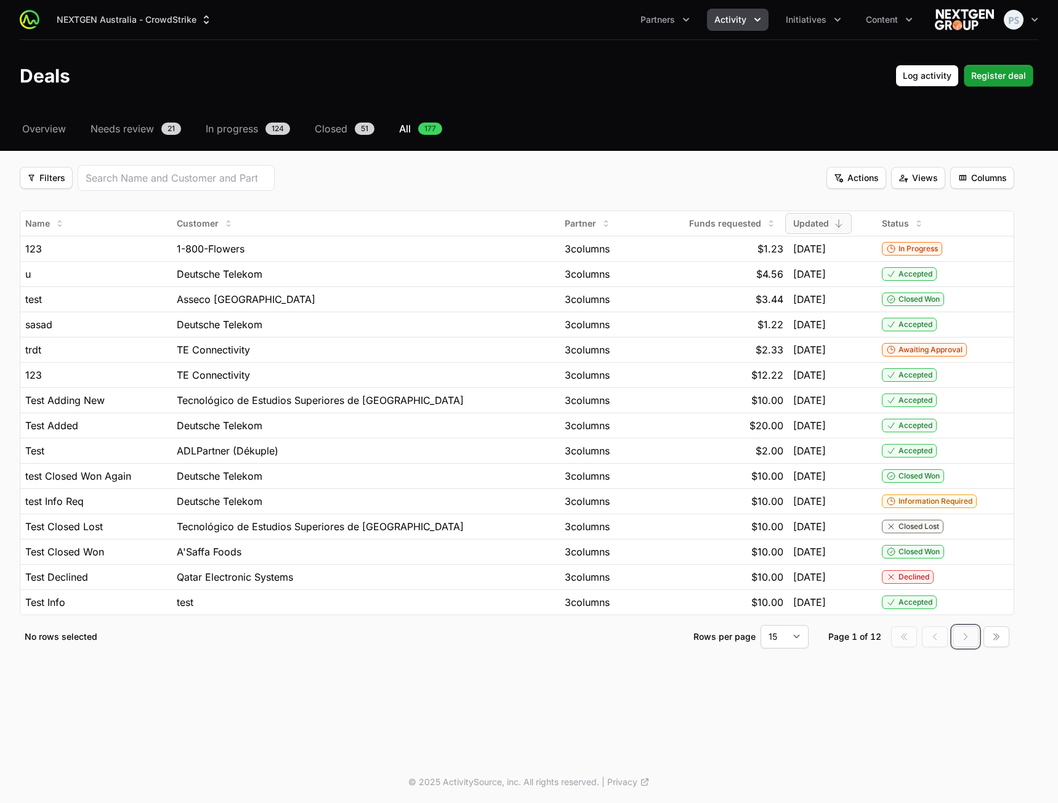
click at [965, 595] on icon "button" at bounding box center [965, 637] width 10 height 10
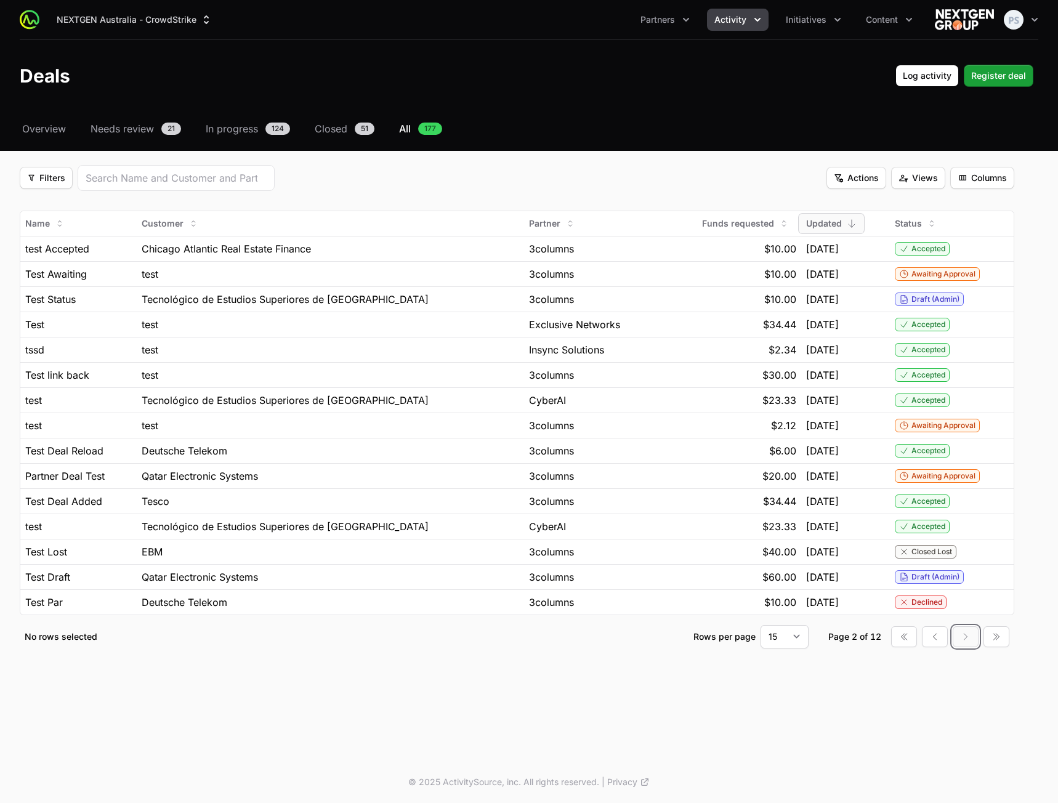
click at [966, 595] on icon "button" at bounding box center [965, 637] width 10 height 10
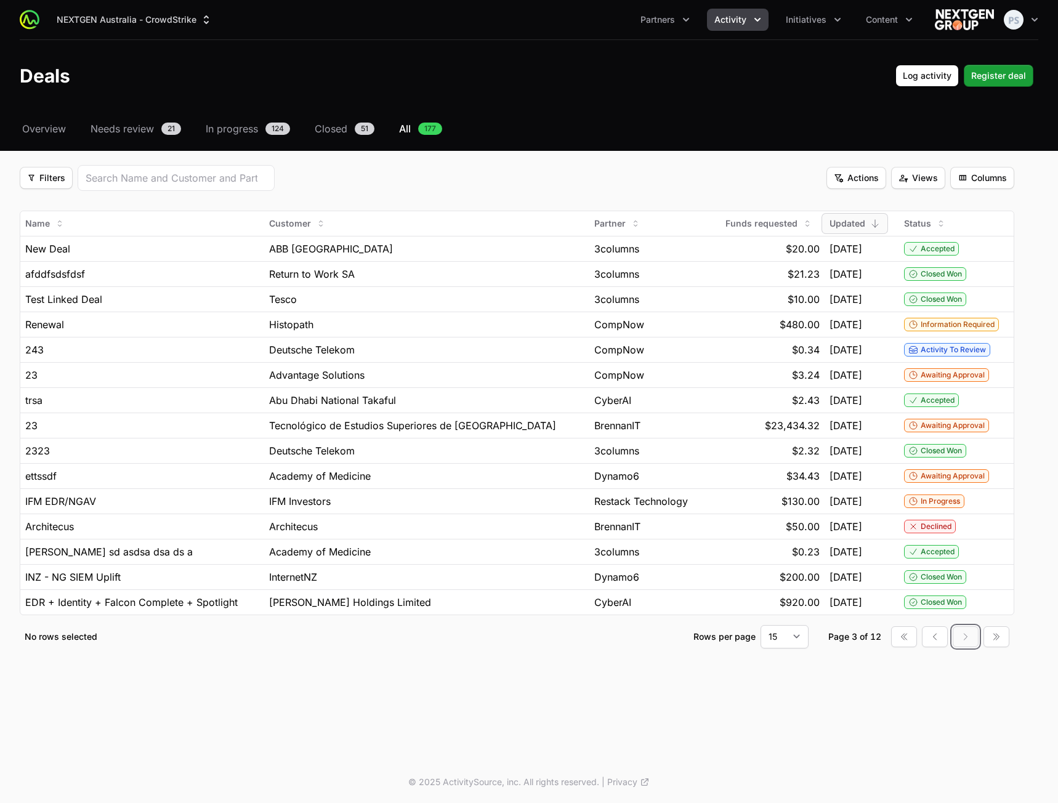
click at [965, 595] on icon "button" at bounding box center [965, 637] width 10 height 10
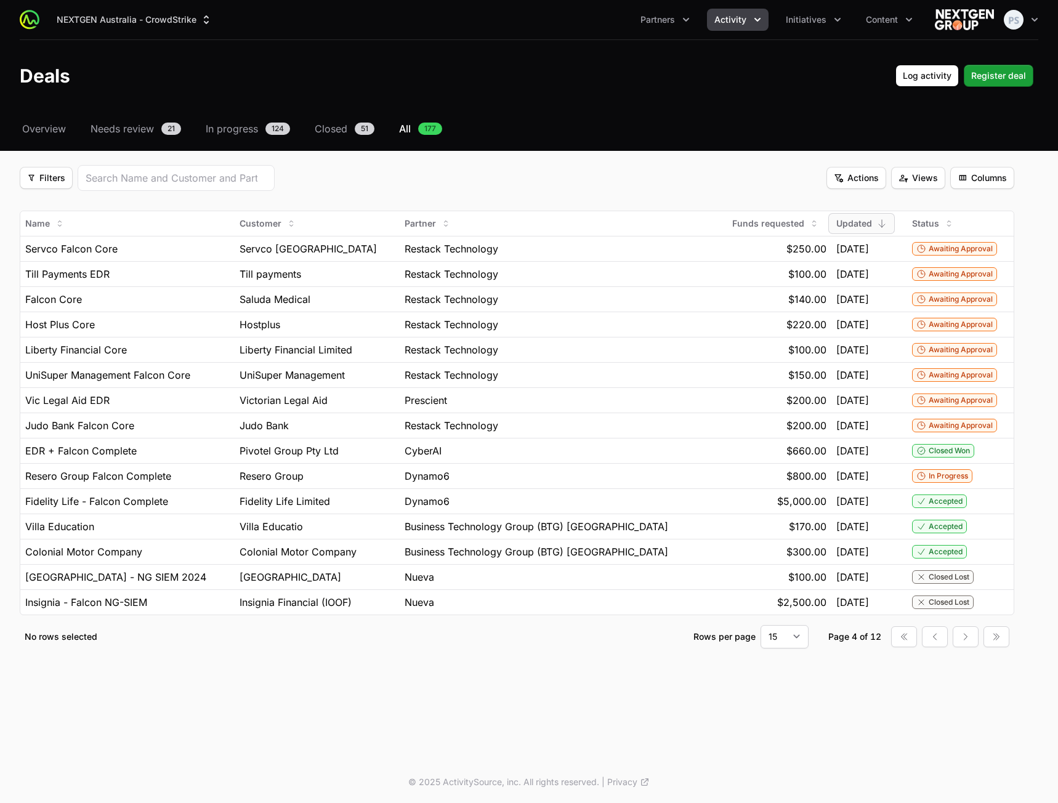
click at [482, 44] on header "Deals Log activity Log activity Register deal Register deal" at bounding box center [529, 75] width 1058 height 71
